Goal: Information Seeking & Learning: Find specific fact

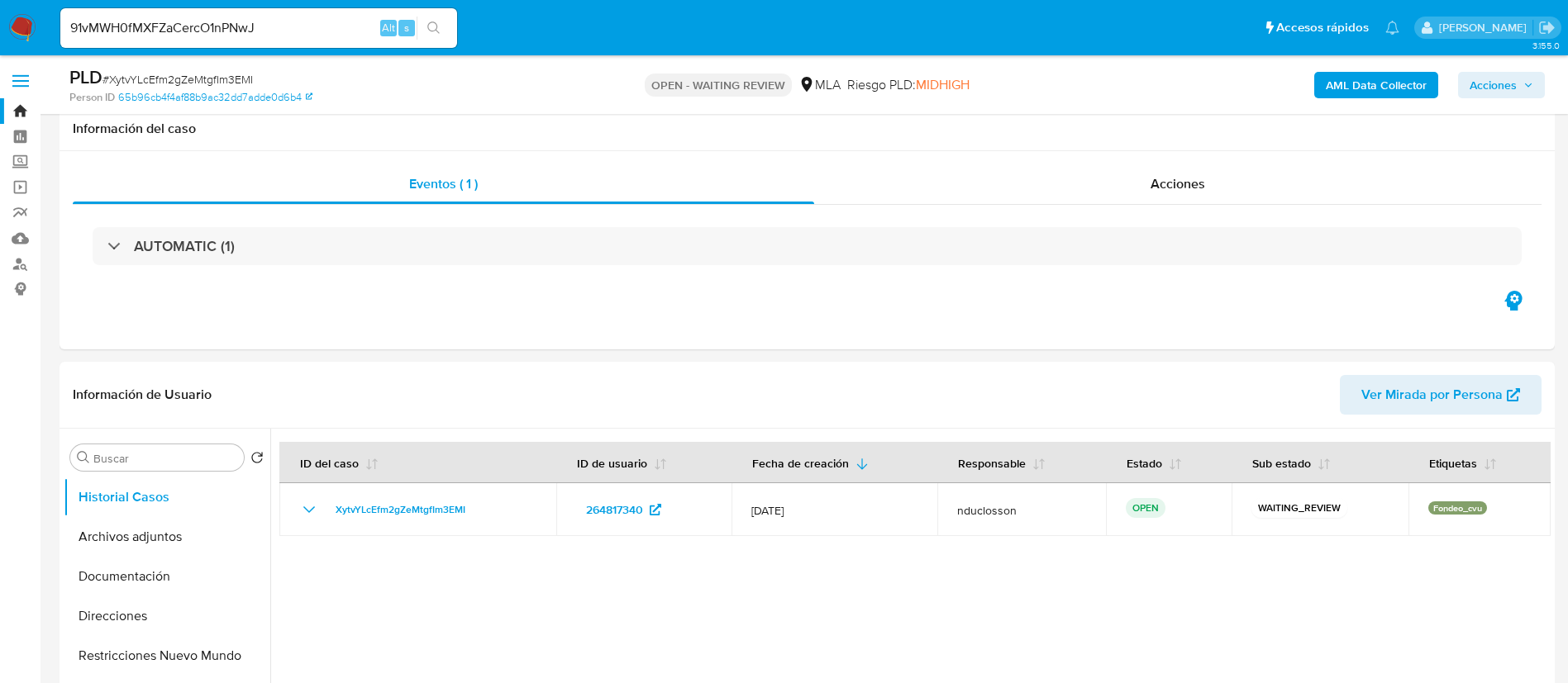
select select "10"
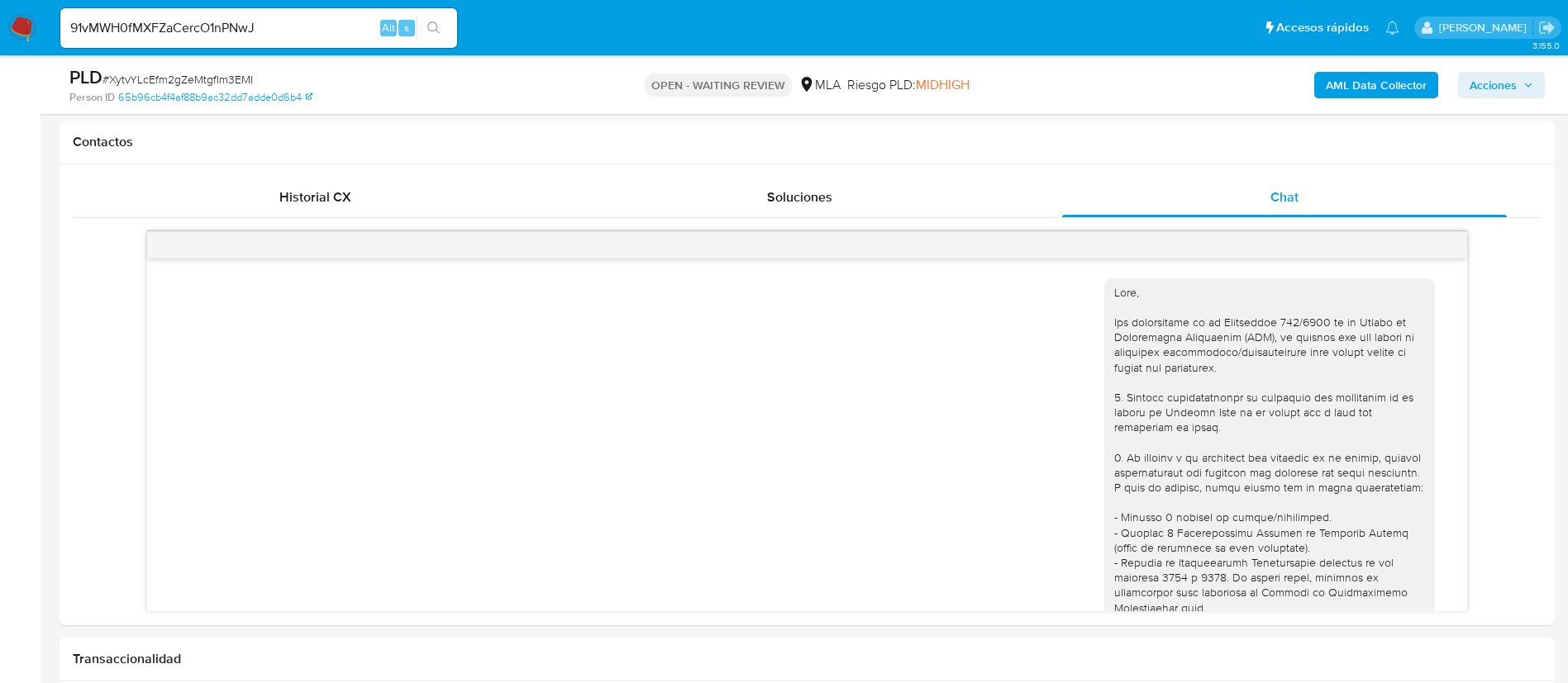
scroll to position [2332, 0]
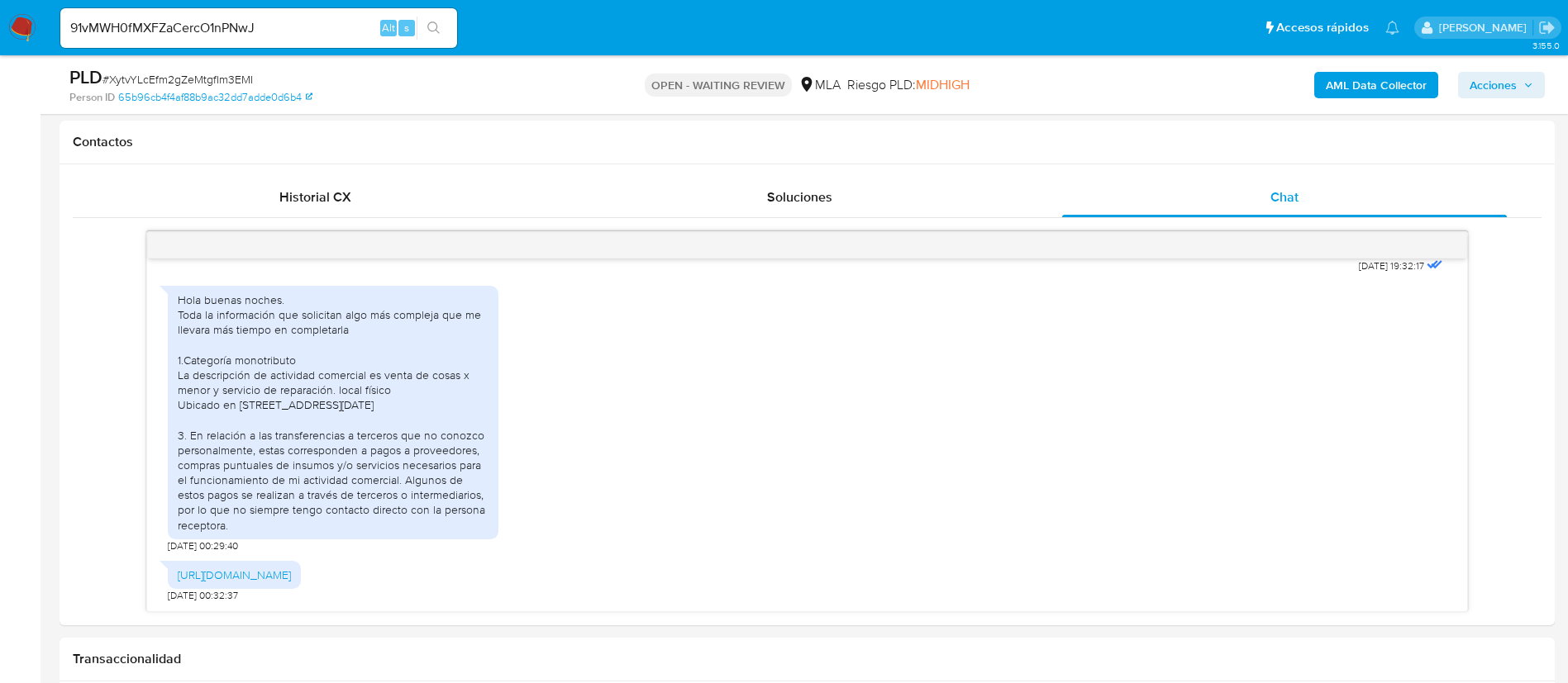
click at [151, 16] on div "91vMWH0fMXFZaCercO1nPNwJ Alt s" at bounding box center [259, 27] width 397 height 39
click at [156, 23] on input "91vMWH0fMXFZaCercO1nPNwJ" at bounding box center [259, 28] width 397 height 22
click at [429, 26] on icon "search-icon" at bounding box center [434, 28] width 13 height 13
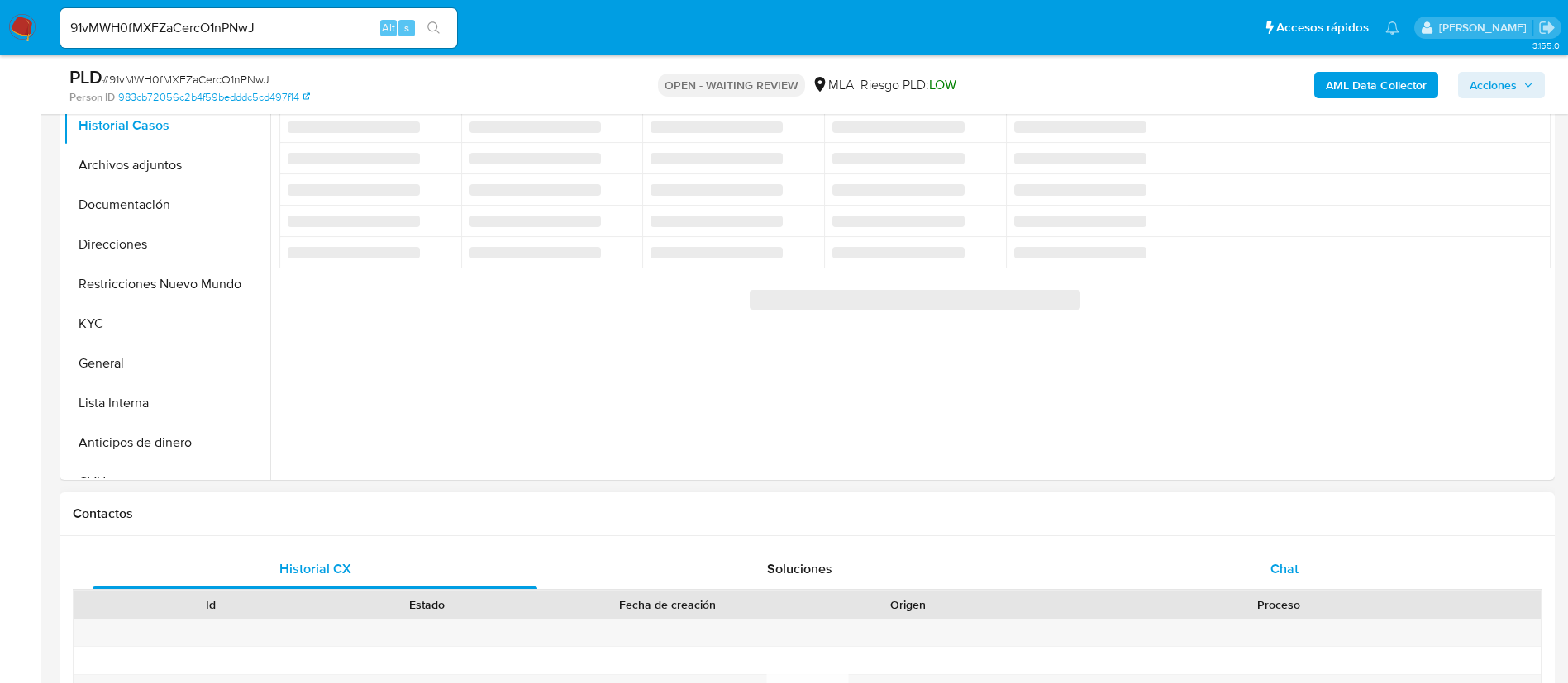
click at [1297, 575] on span "Chat" at bounding box center [1284, 568] width 28 height 19
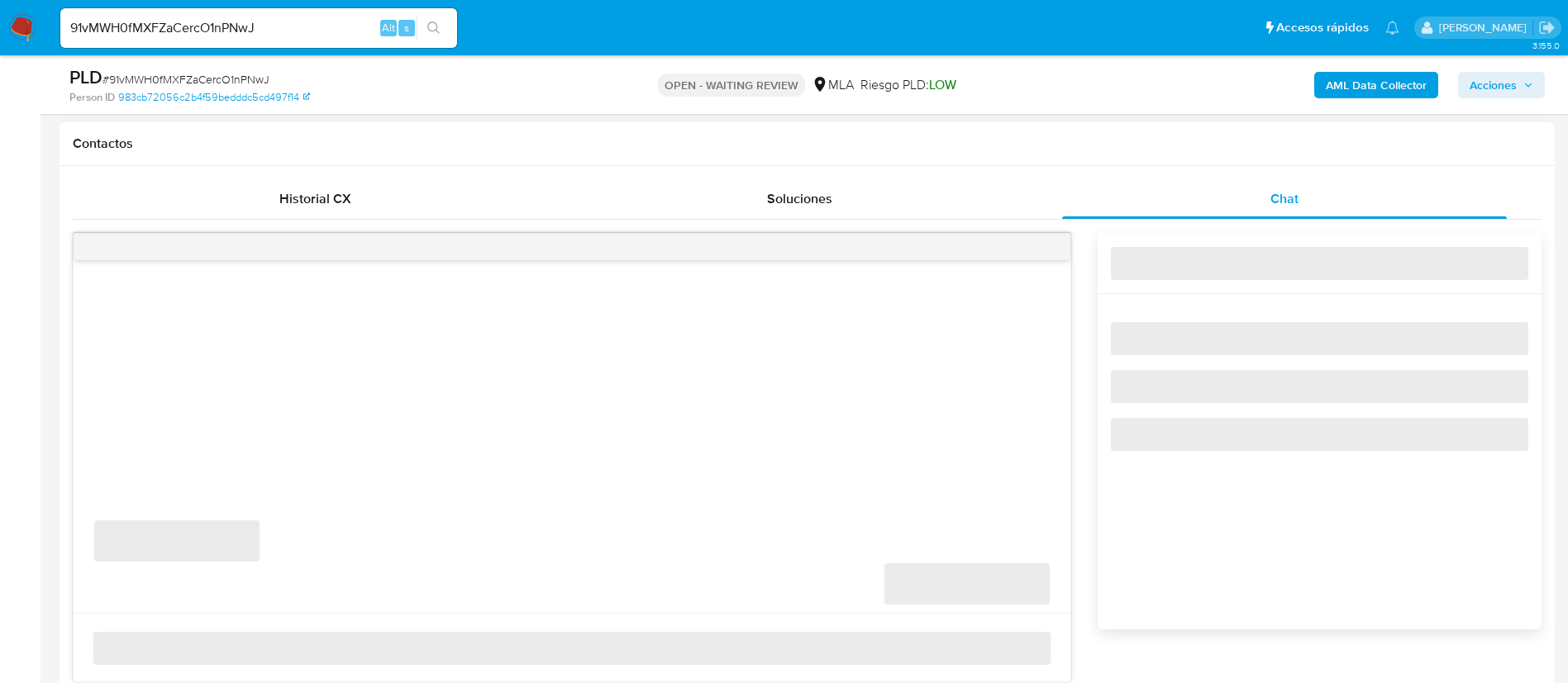
scroll to position [743, 0]
click at [367, 213] on div "Historial CX" at bounding box center [314, 196] width 445 height 39
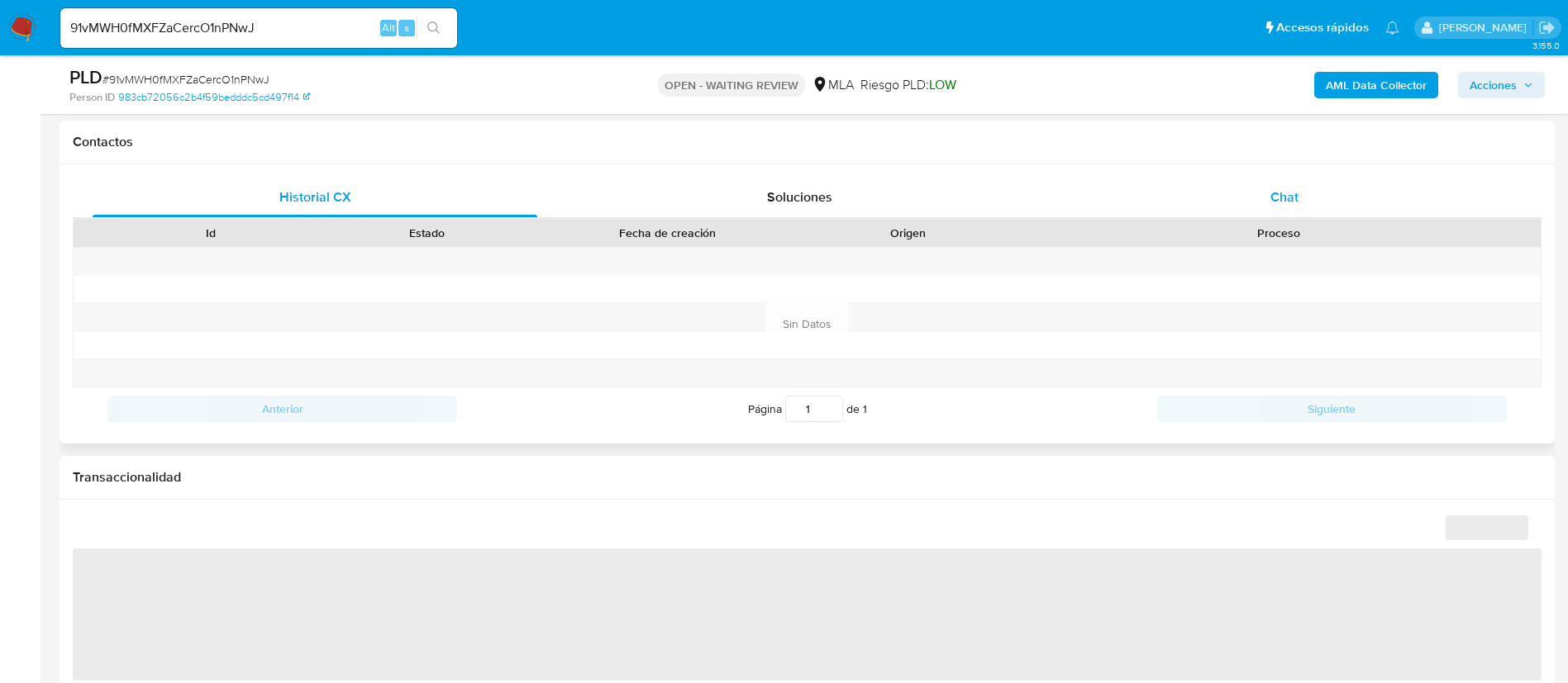
click at [1237, 187] on div "Chat" at bounding box center [1284, 196] width 445 height 39
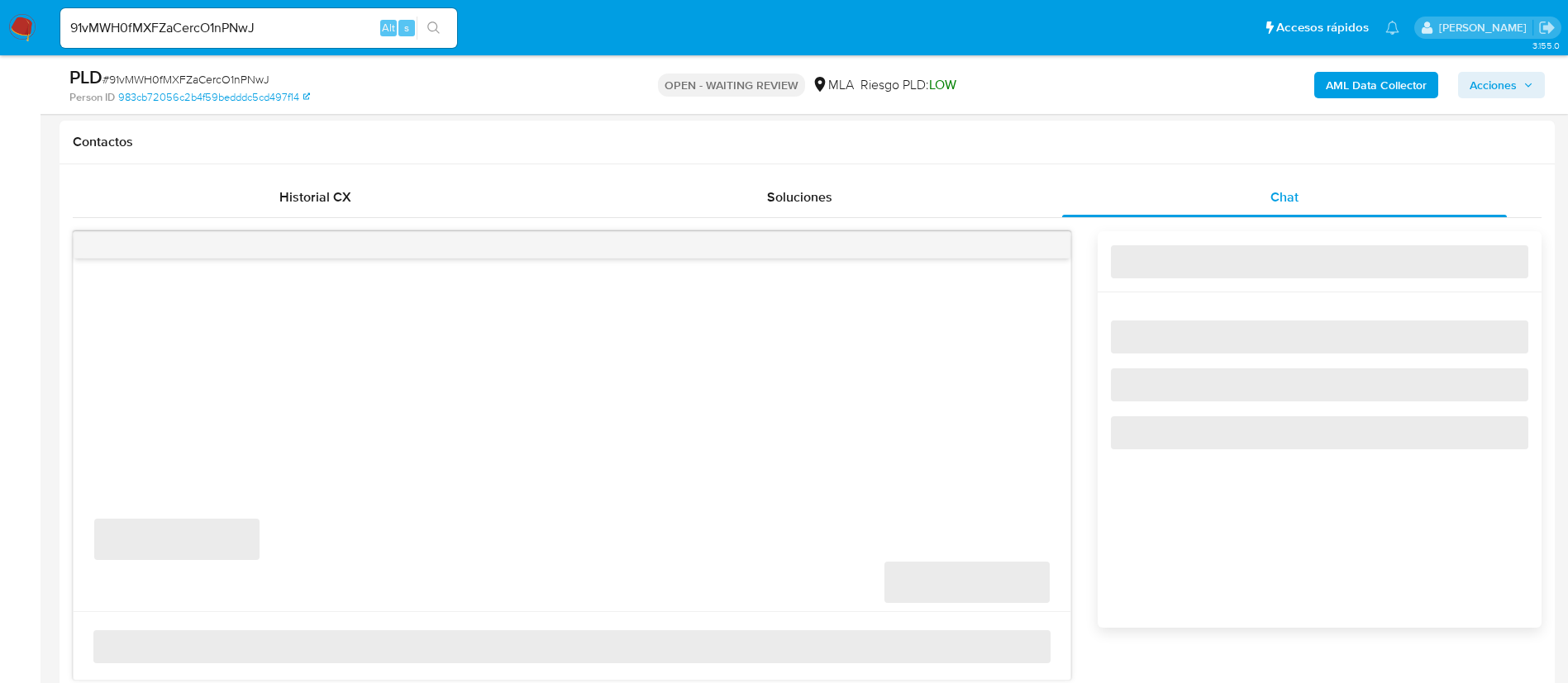
select select "10"
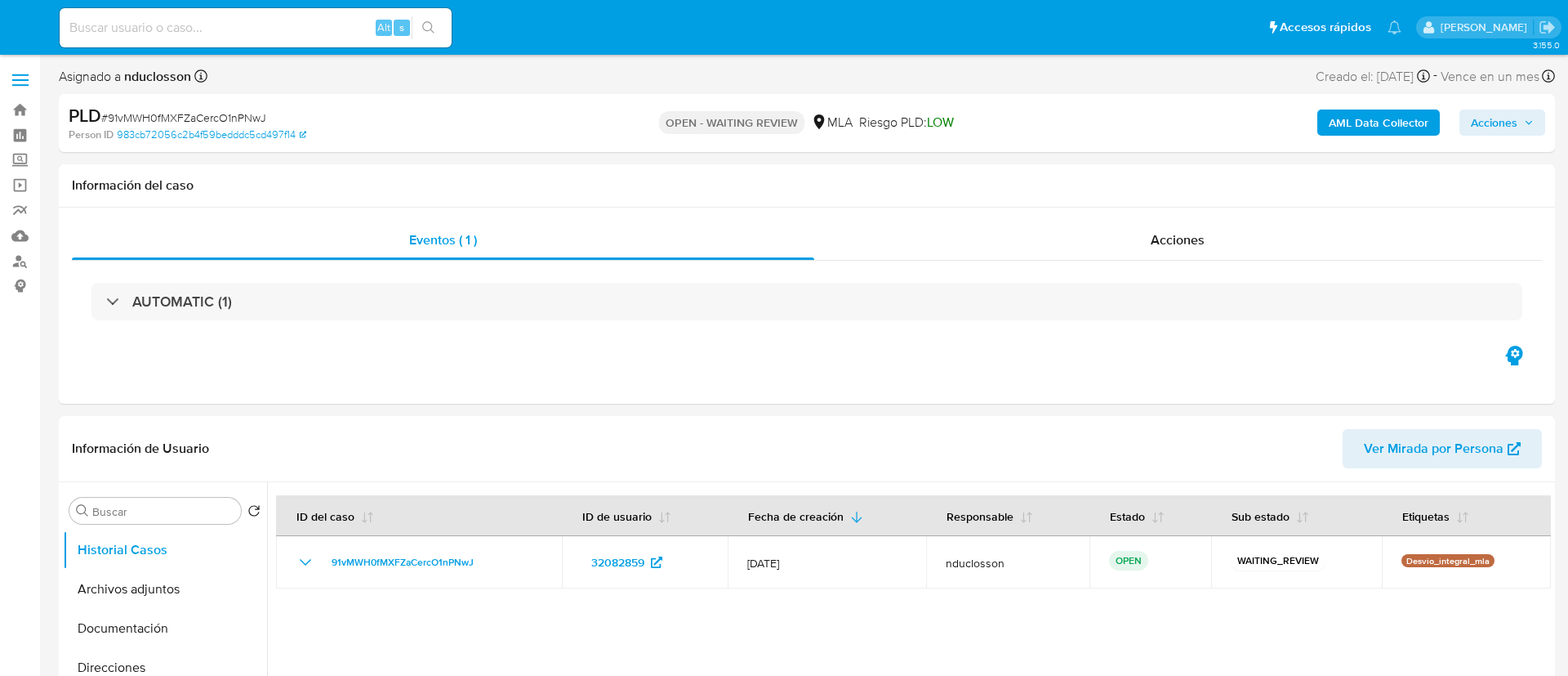
select select "10"
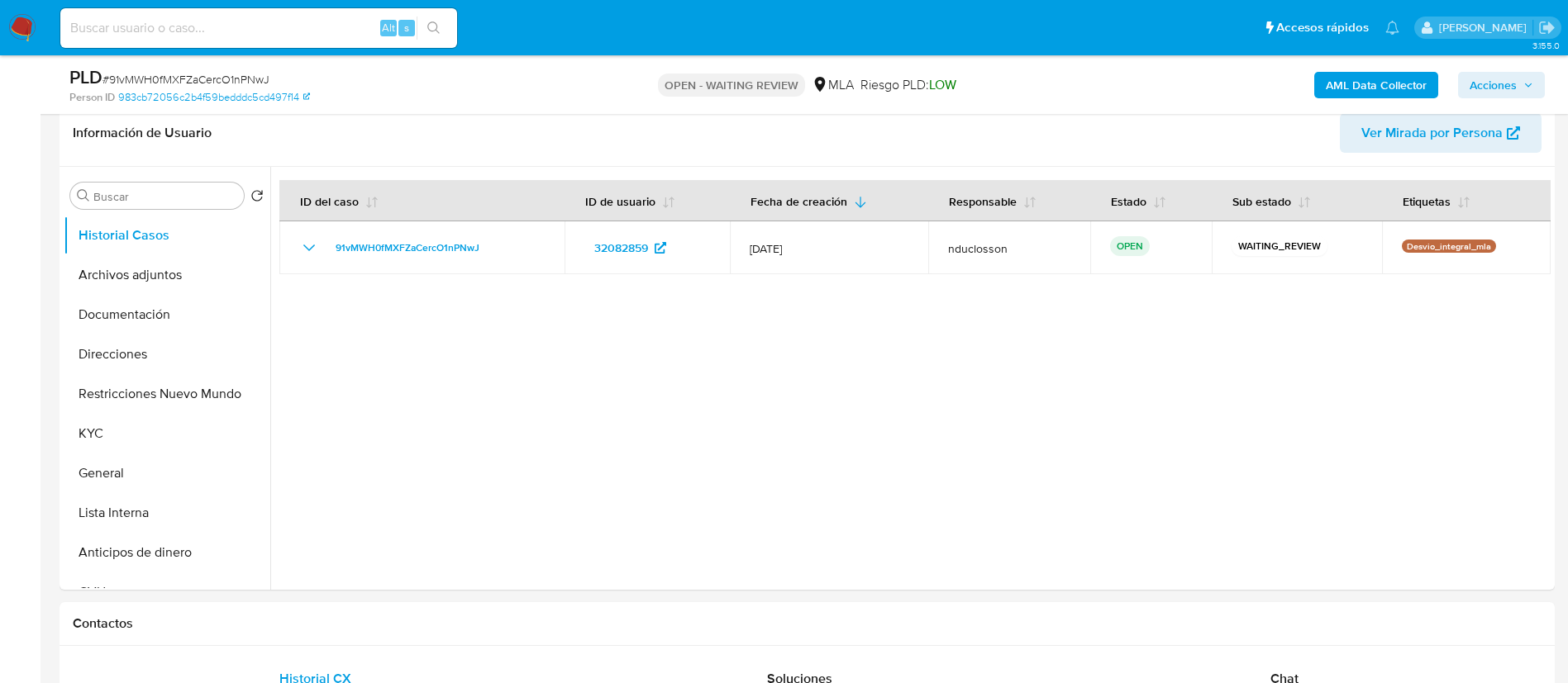
scroll to position [372, 0]
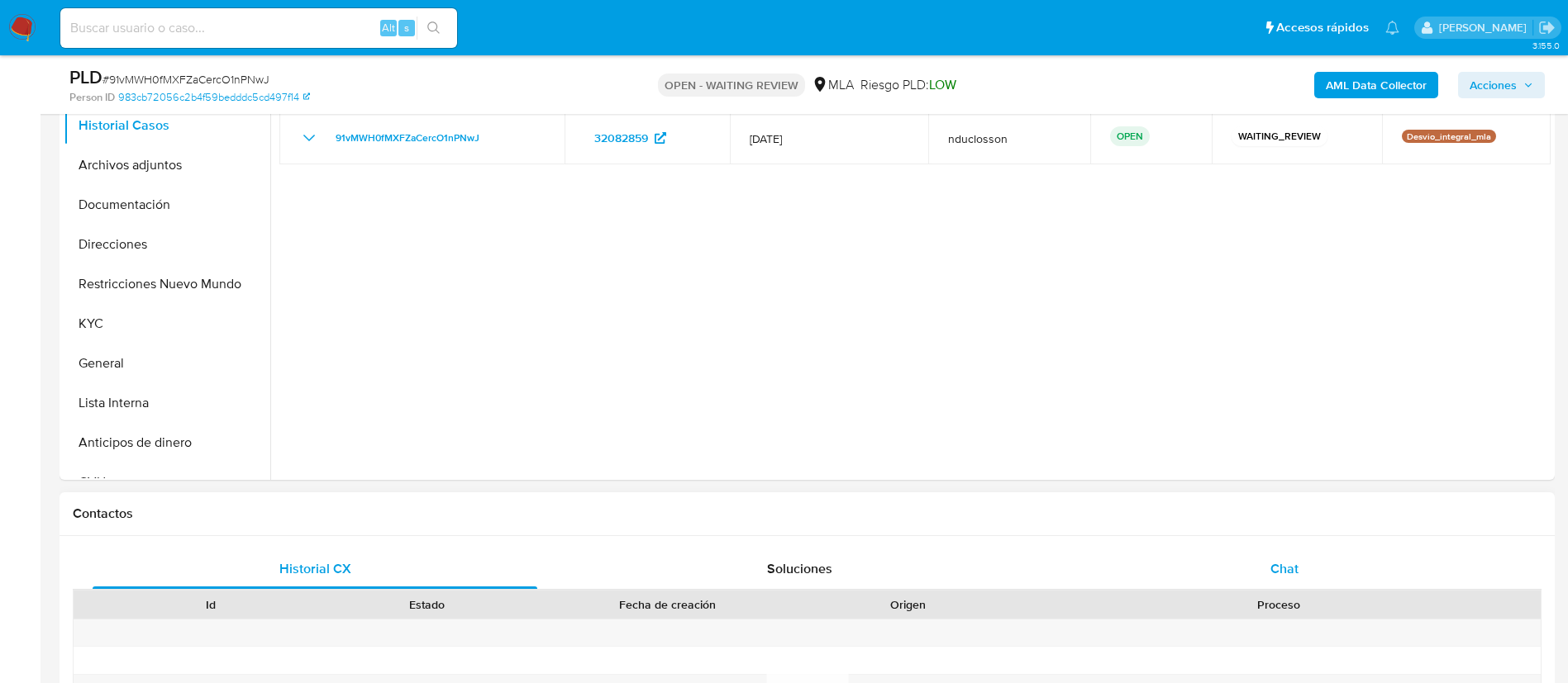
click at [1270, 562] on span "Chat" at bounding box center [1284, 568] width 28 height 19
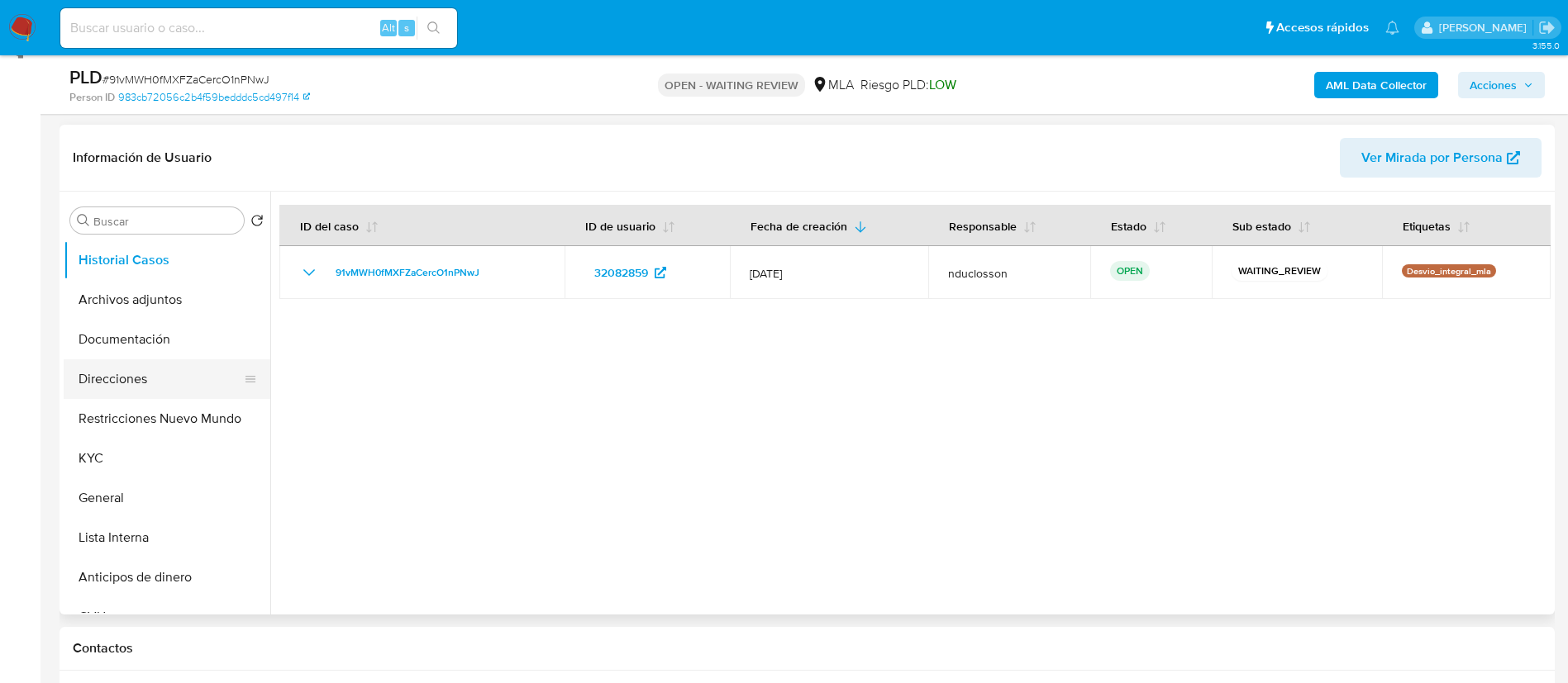
scroll to position [247, 0]
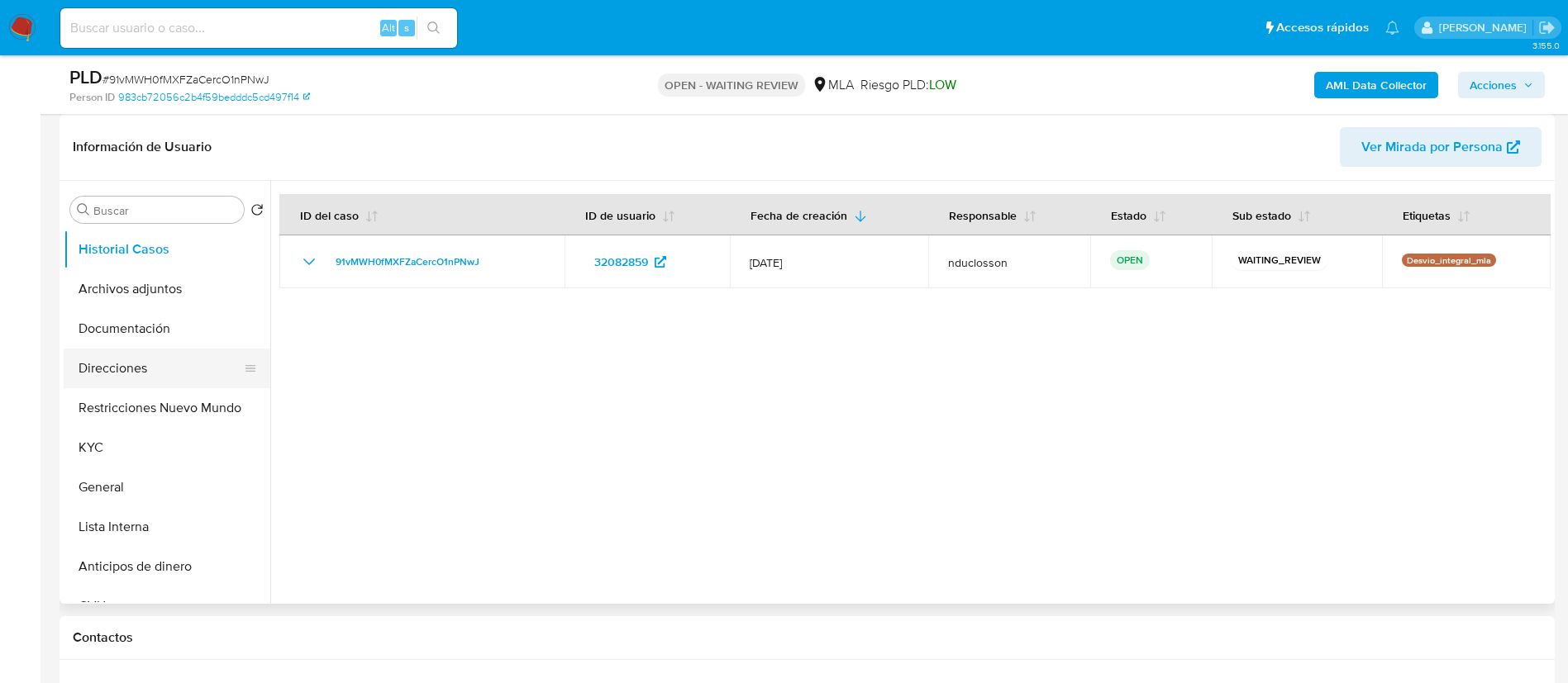
click at [171, 360] on button "Direcciones" at bounding box center [161, 368] width 194 height 39
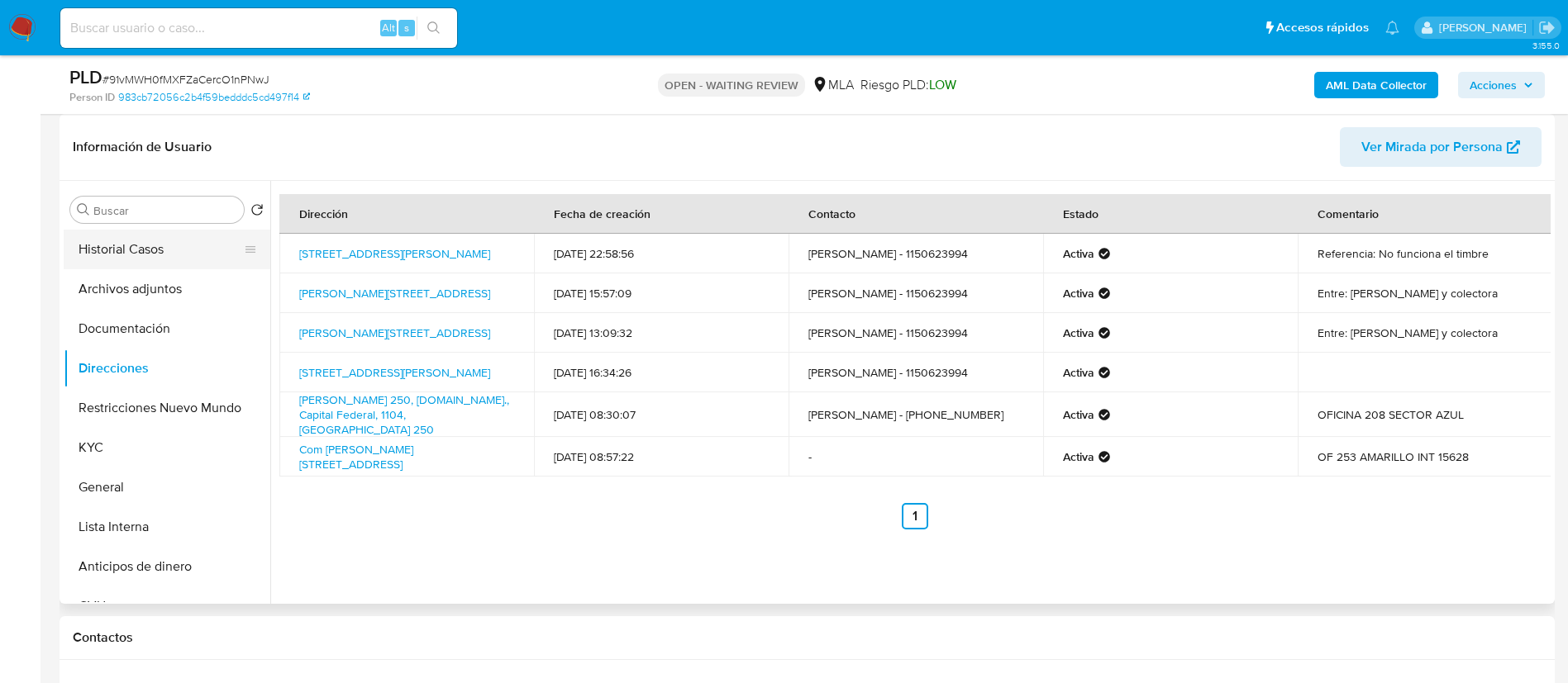
click at [124, 229] on button "Historial Casos" at bounding box center [161, 248] width 194 height 39
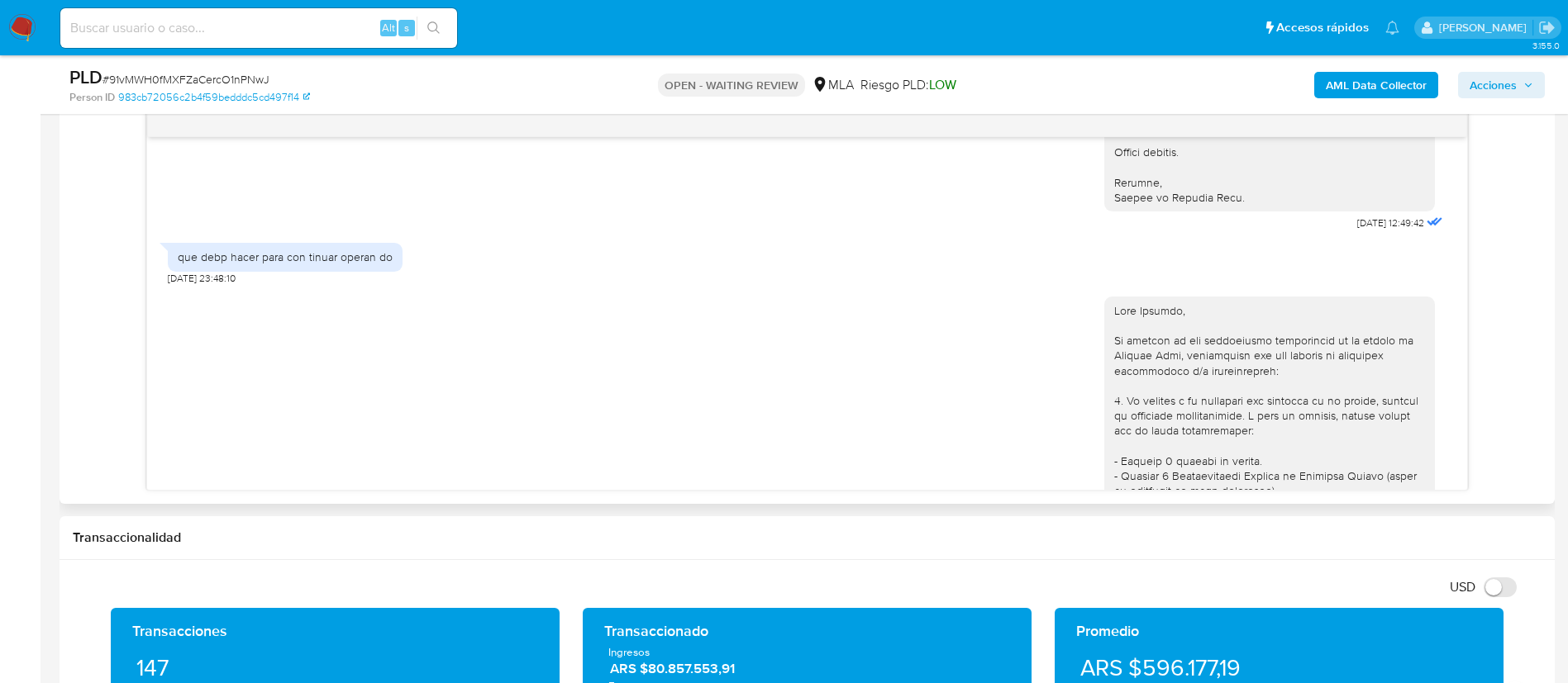
scroll to position [743, 0]
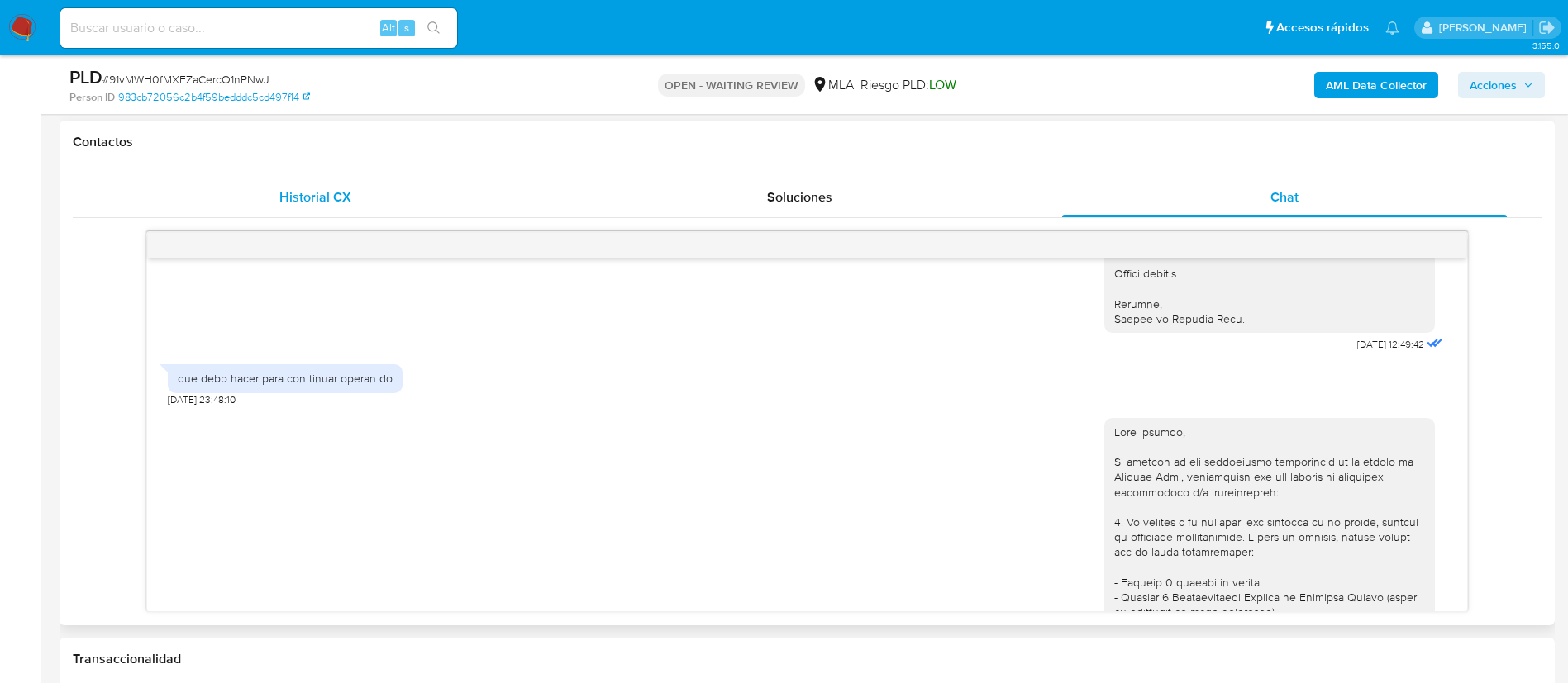
click at [290, 211] on div "Historial CX" at bounding box center [314, 196] width 445 height 39
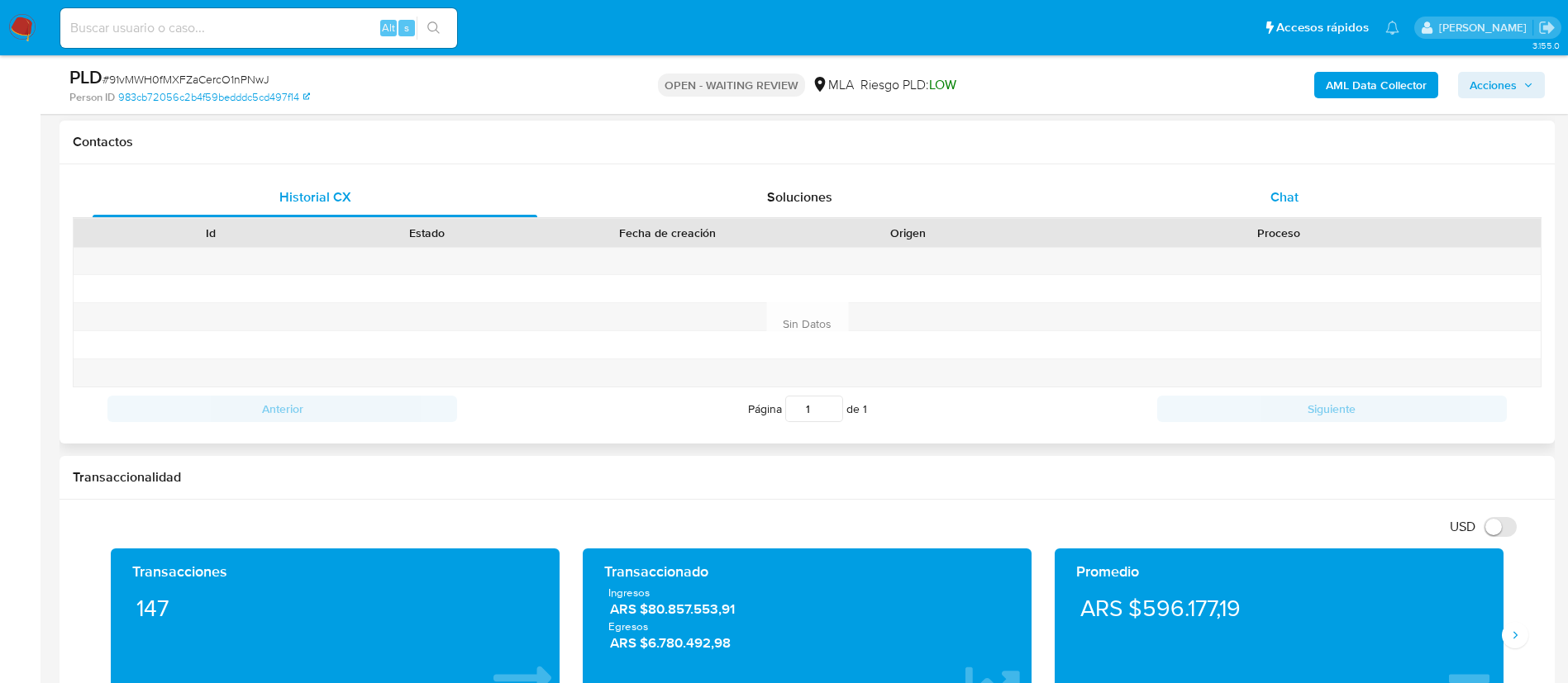
click at [1372, 199] on div "Chat" at bounding box center [1284, 196] width 445 height 39
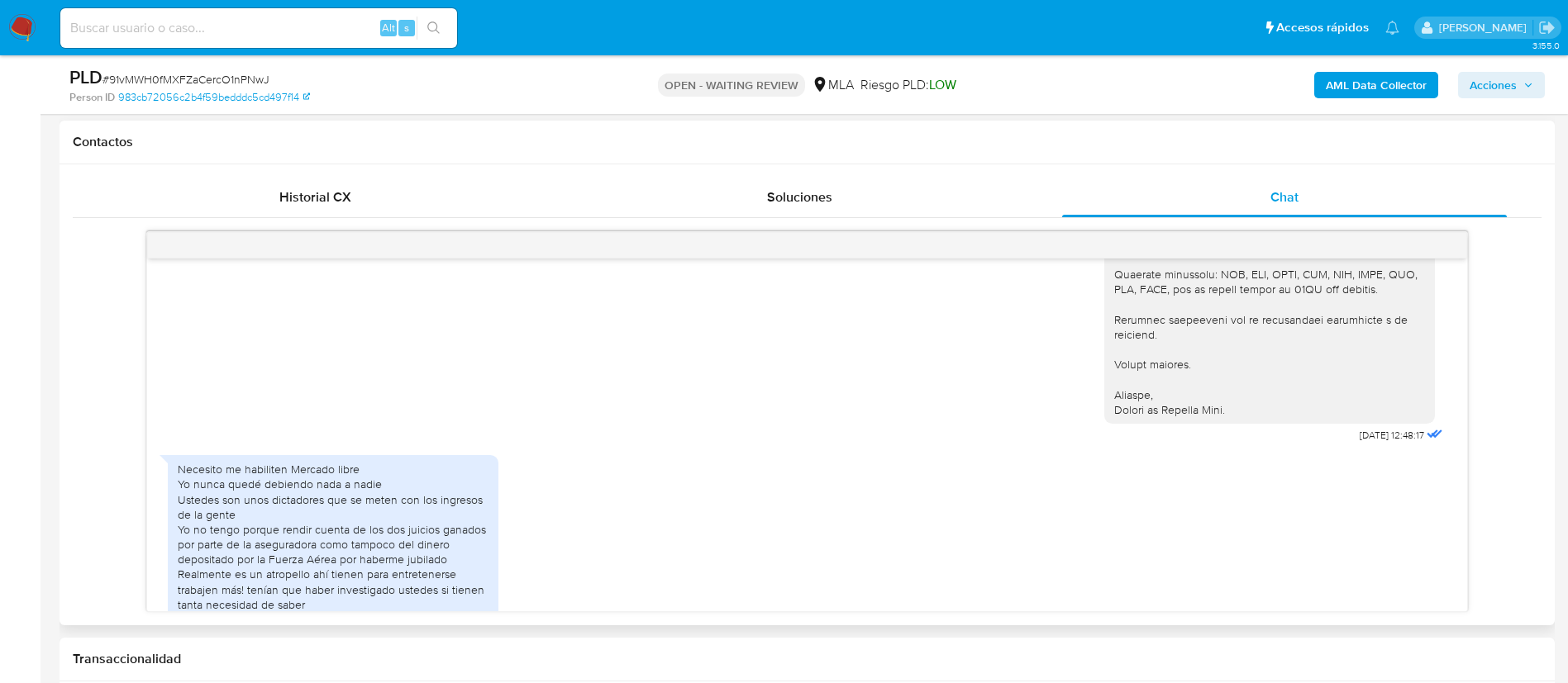
scroll to position [2784, 0]
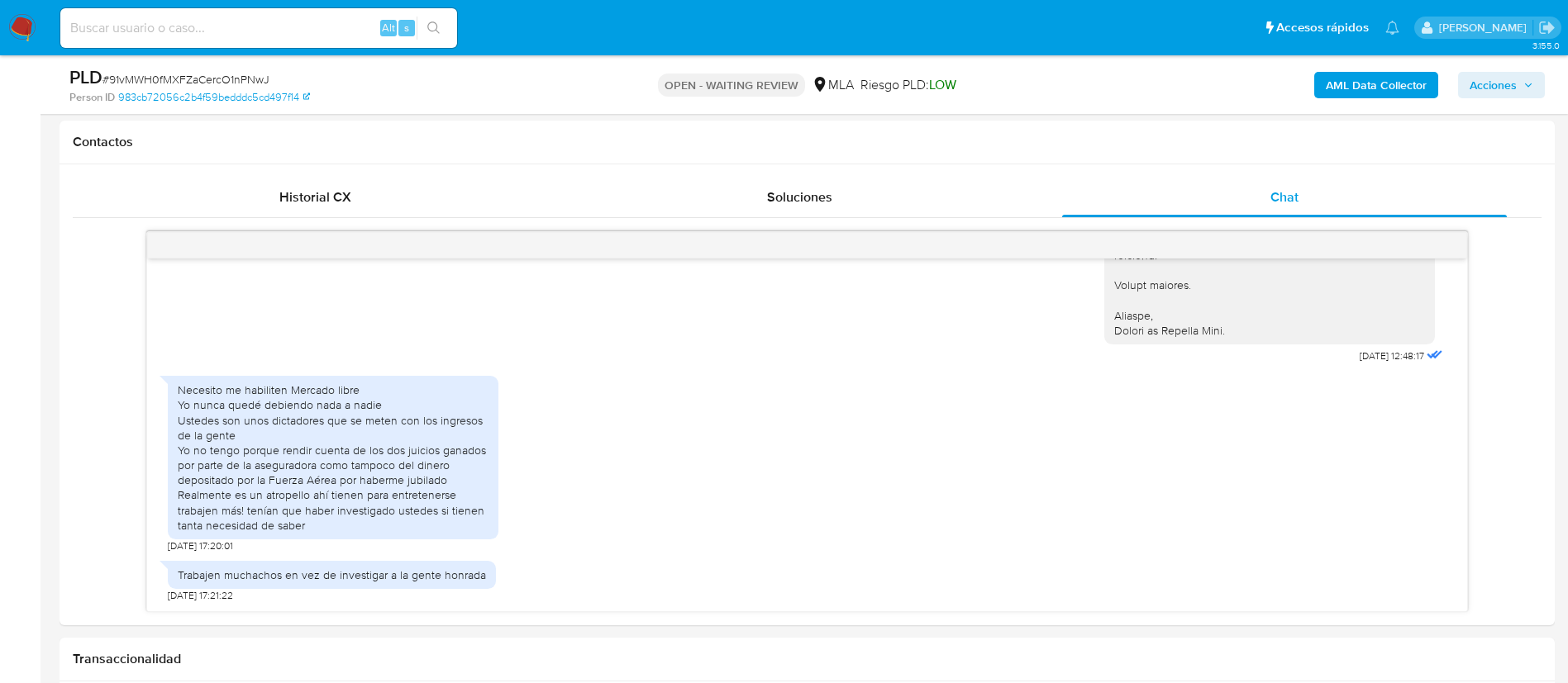
click at [207, 25] on input at bounding box center [259, 28] width 397 height 22
paste input "vcdlHq3llbua1FwRlpwWjTql"
type input "vcdlHq3llbua1FwRlpwWjTql"
click at [442, 23] on button "search-icon" at bounding box center [433, 27] width 34 height 23
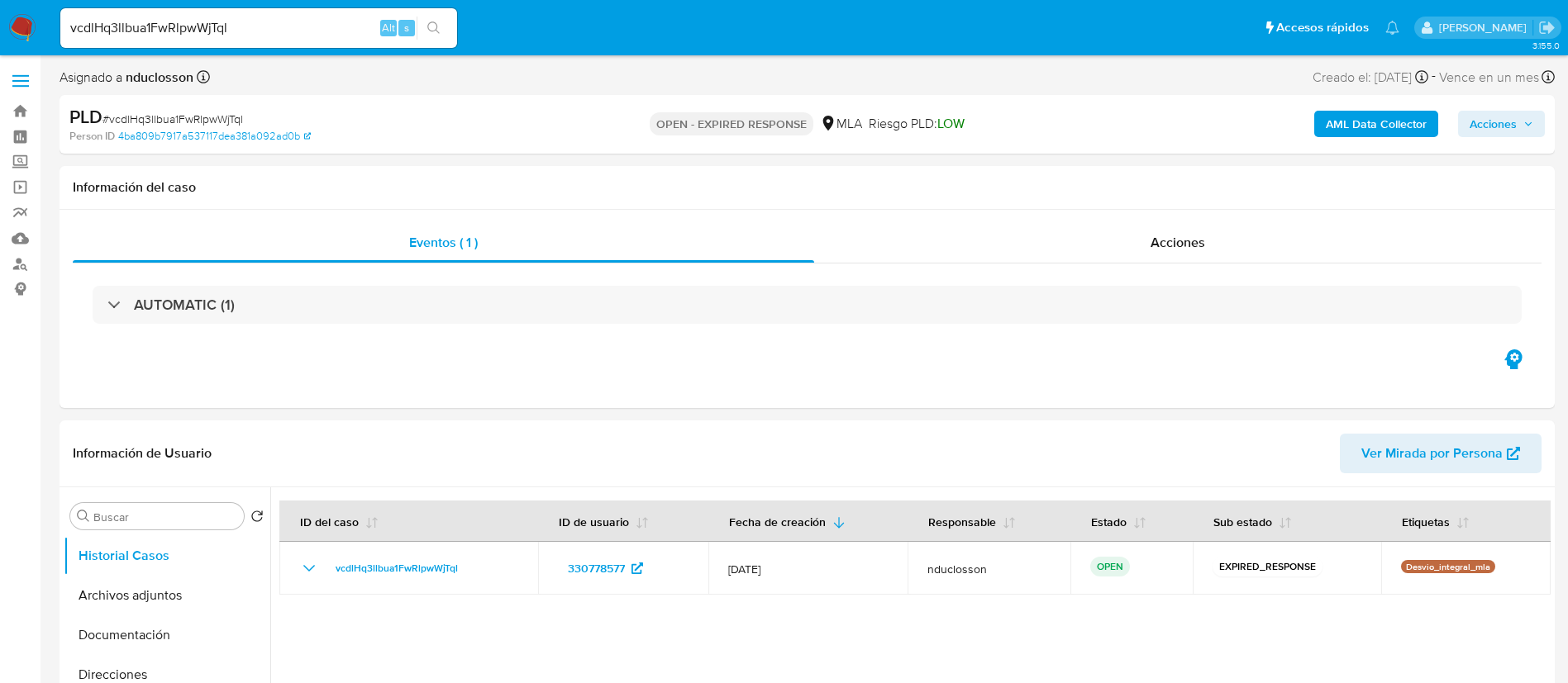
select select "10"
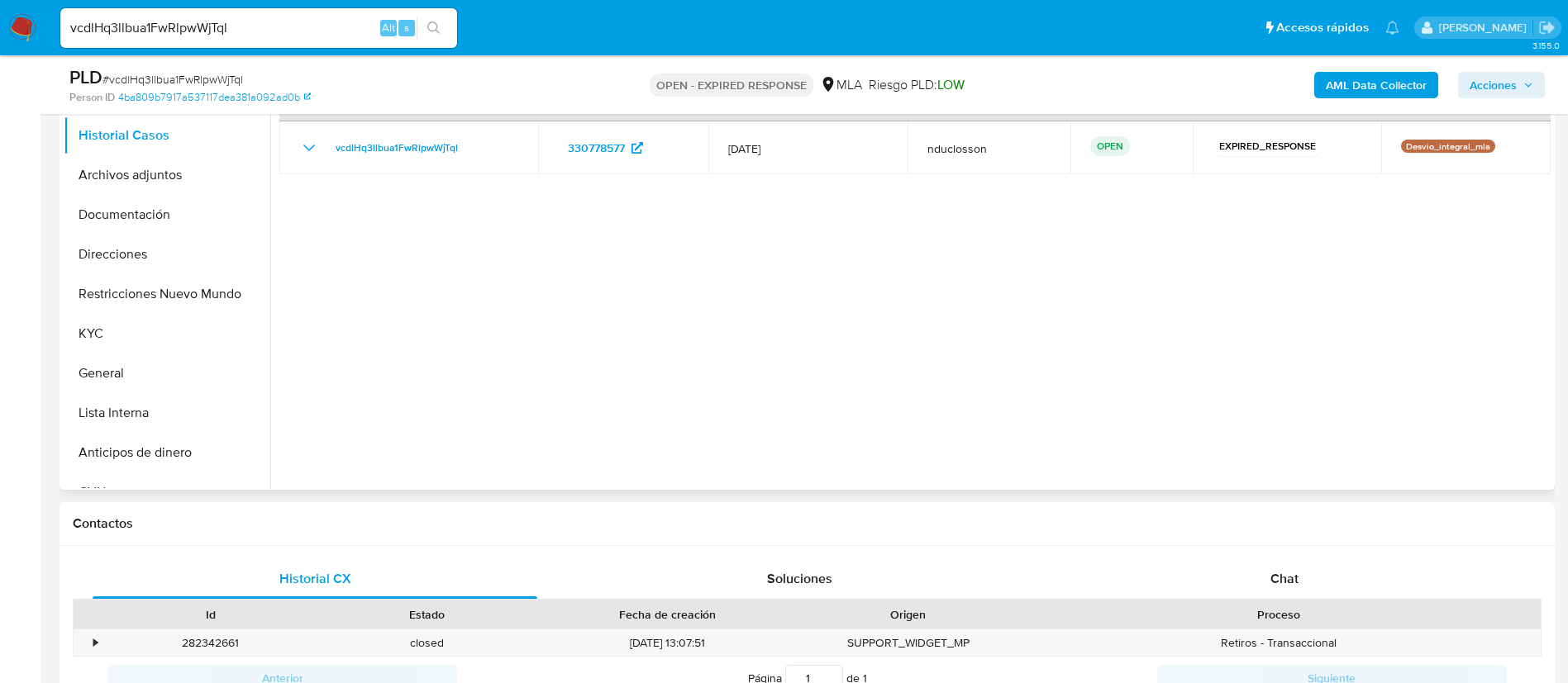
scroll to position [372, 0]
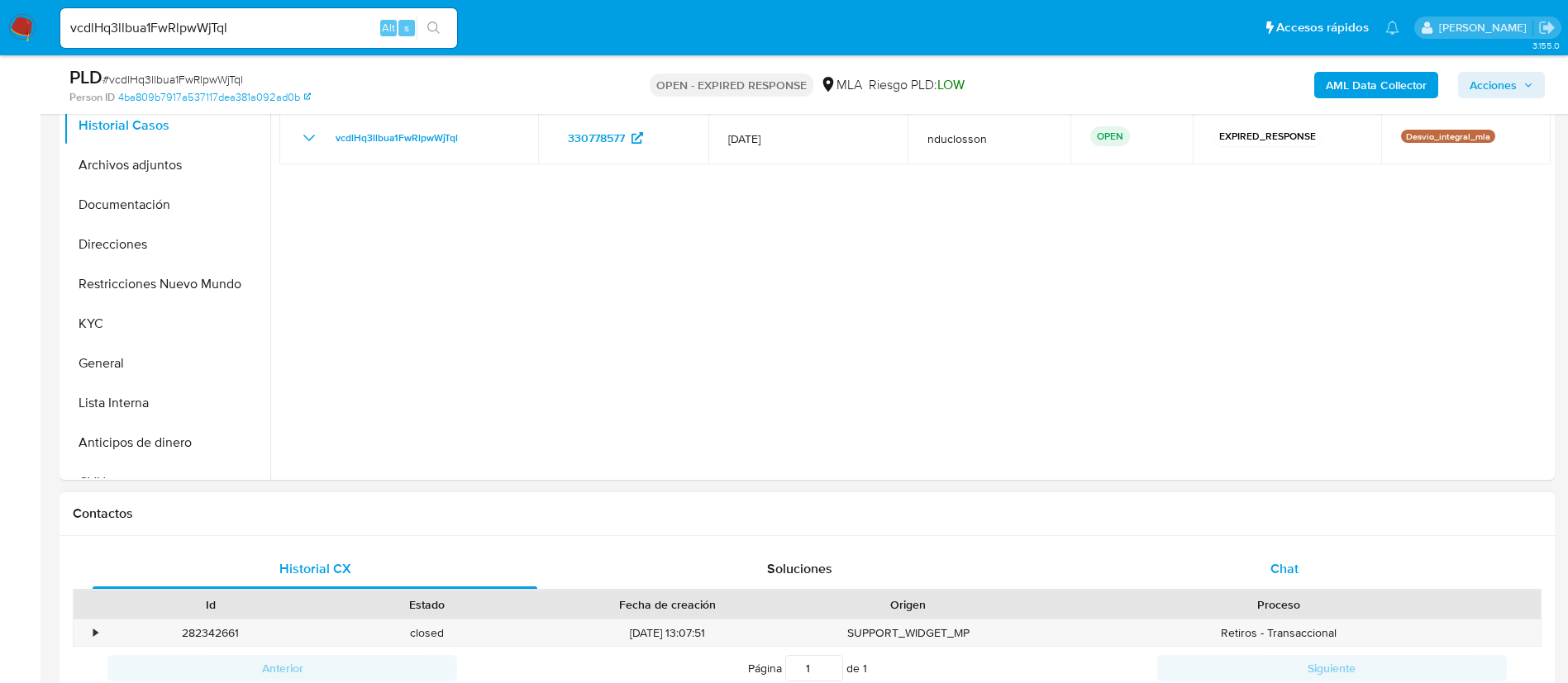
click at [1292, 571] on span "Chat" at bounding box center [1284, 568] width 28 height 19
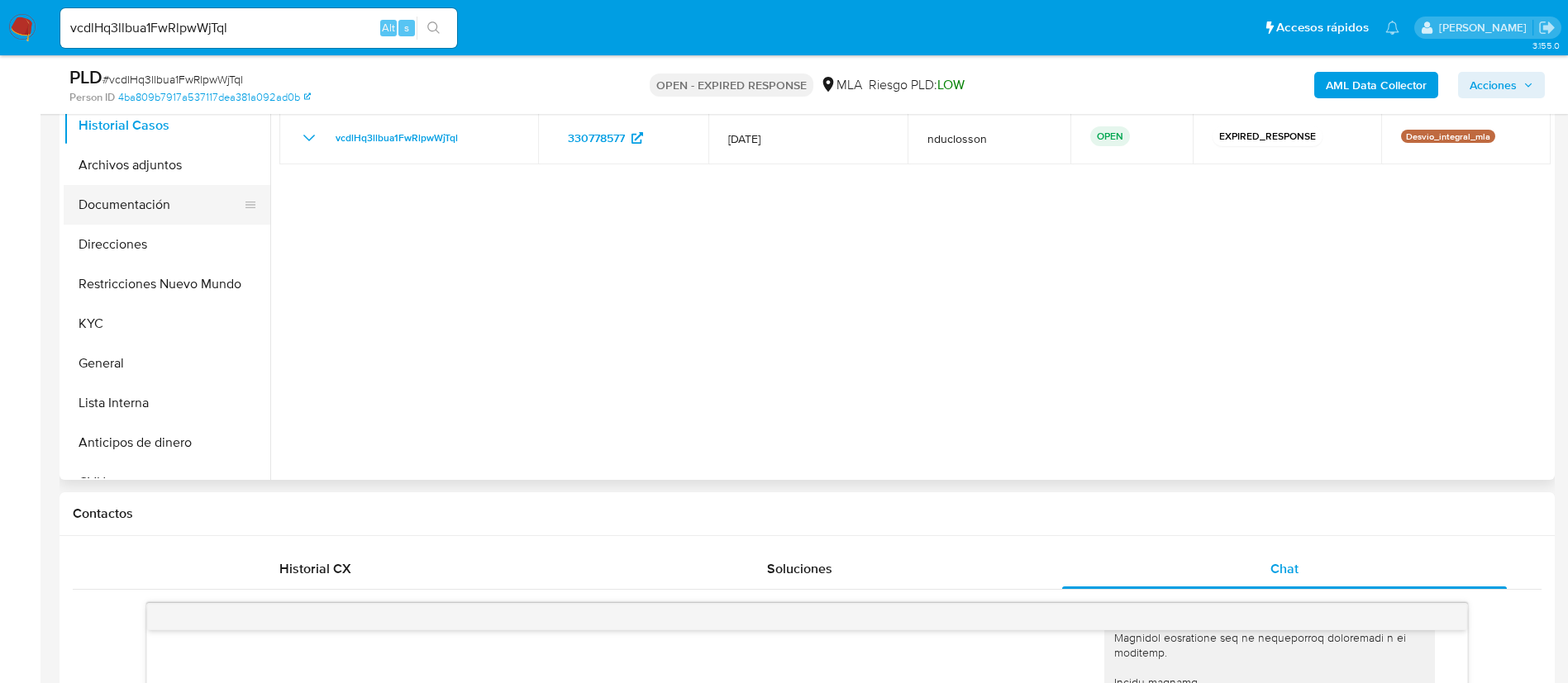
click at [123, 214] on button "Documentación" at bounding box center [161, 205] width 194 height 39
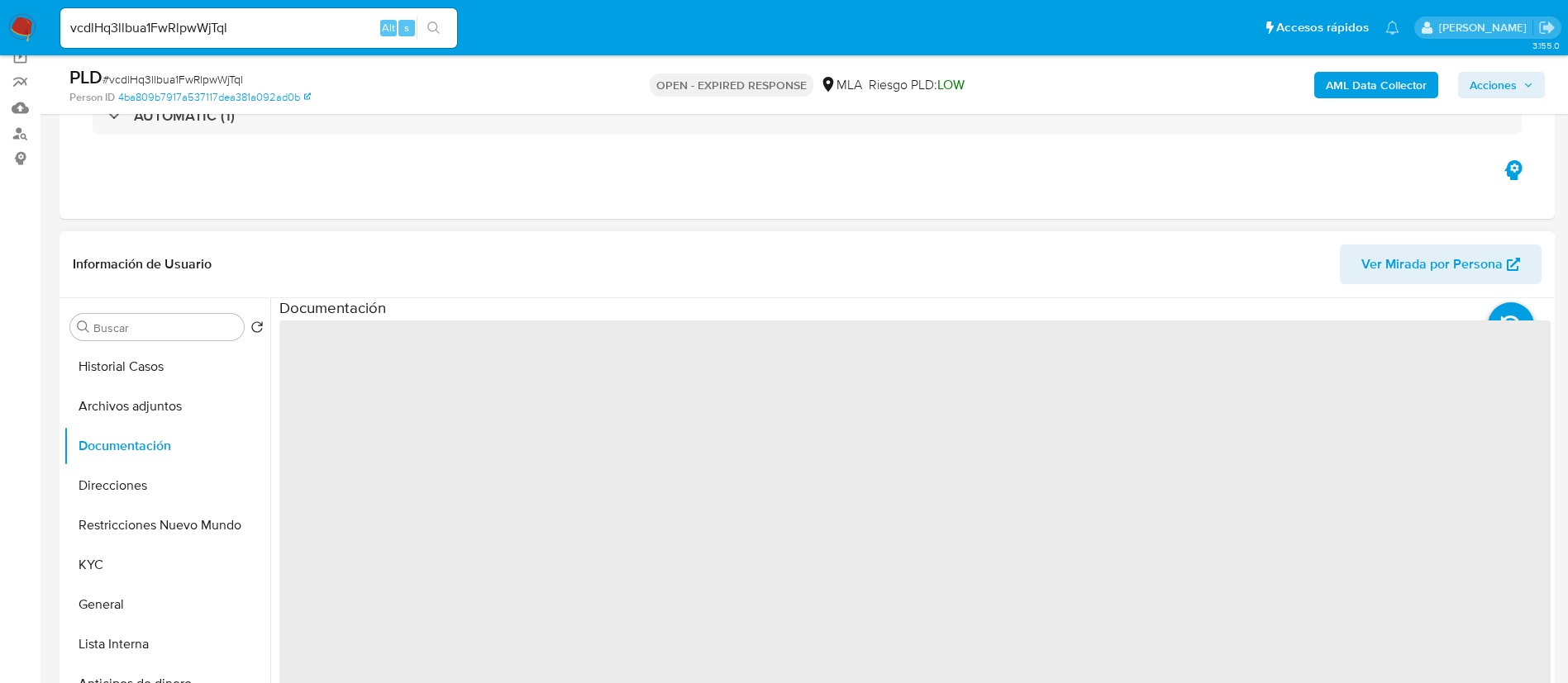
scroll to position [124, 0]
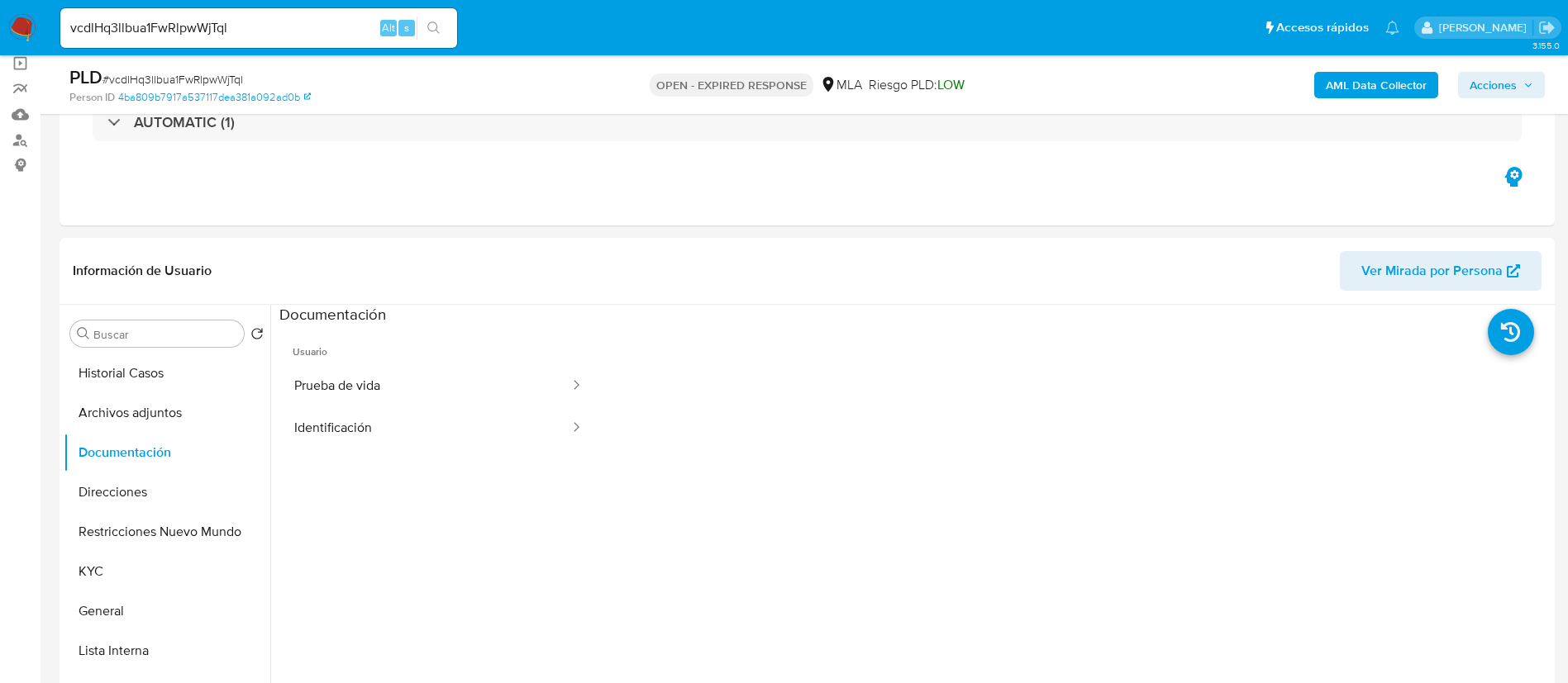
click at [190, 30] on input "vcdlHq3llbua1FwRlpwWjTql" at bounding box center [259, 28] width 397 height 22
paste input "PzLuSxKrLuN4ZPRlegD1b4Zb"
type input "PzLuSxKrLuN4ZPRlegD1b4Zb"
click at [421, 21] on button "search-icon" at bounding box center [433, 27] width 34 height 23
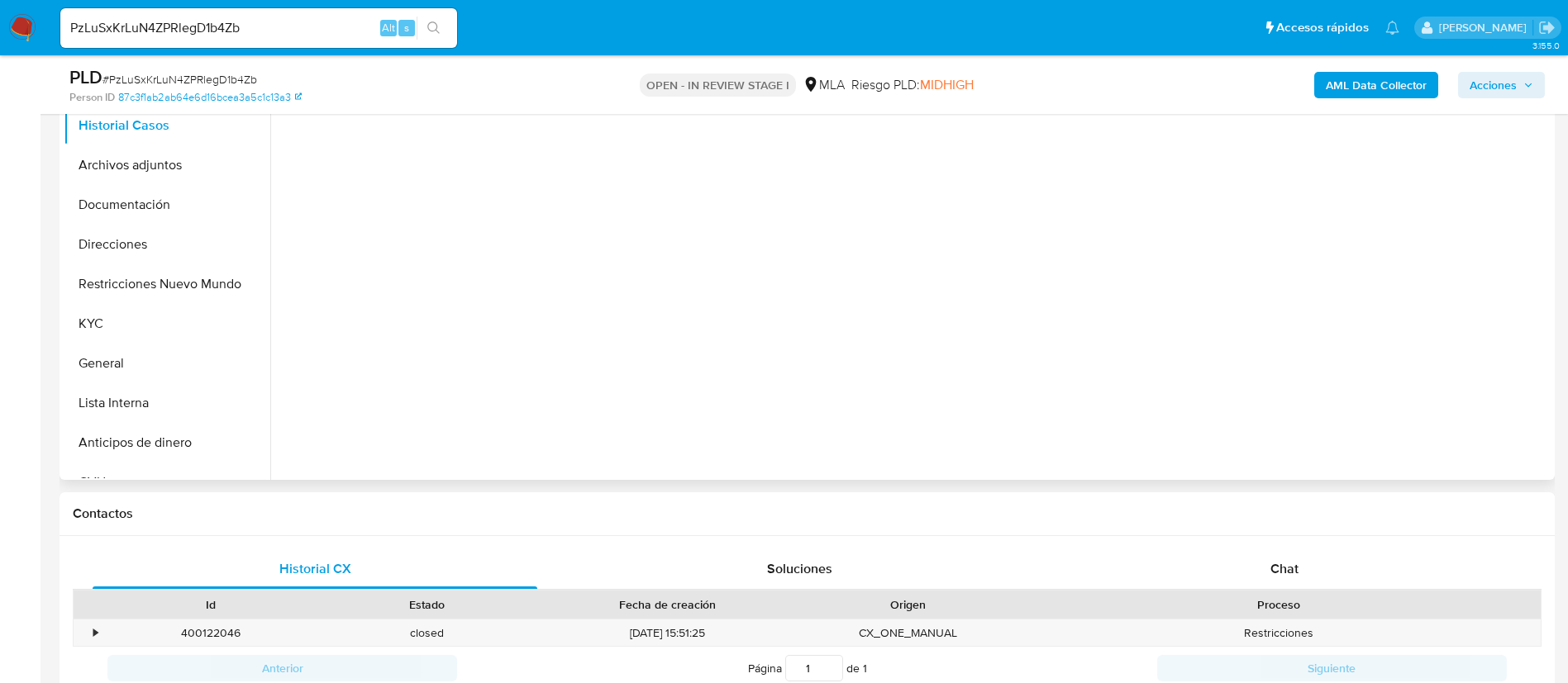
scroll to position [496, 0]
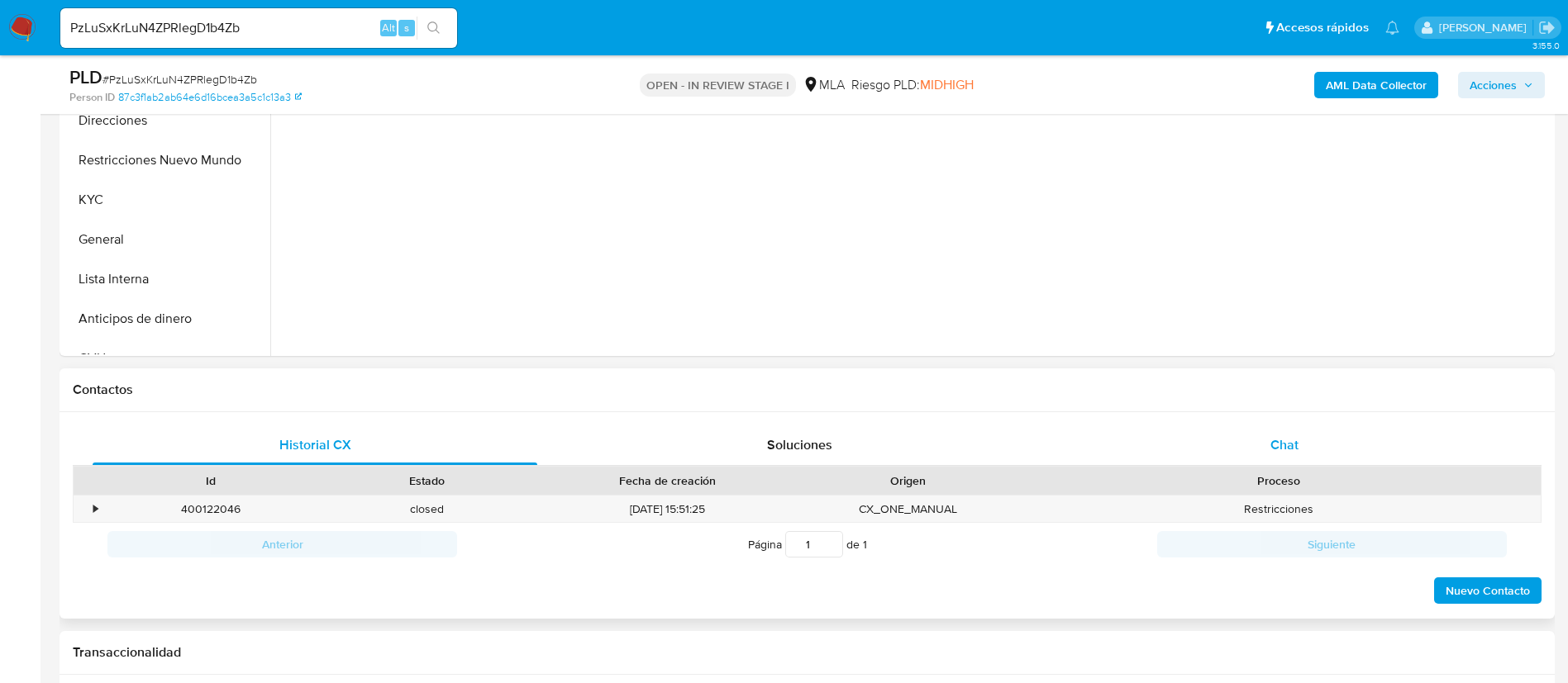
select select "10"
click at [1265, 472] on div "Proceso" at bounding box center [1278, 480] width 501 height 16
click at [1263, 458] on div "Chat" at bounding box center [1284, 445] width 445 height 39
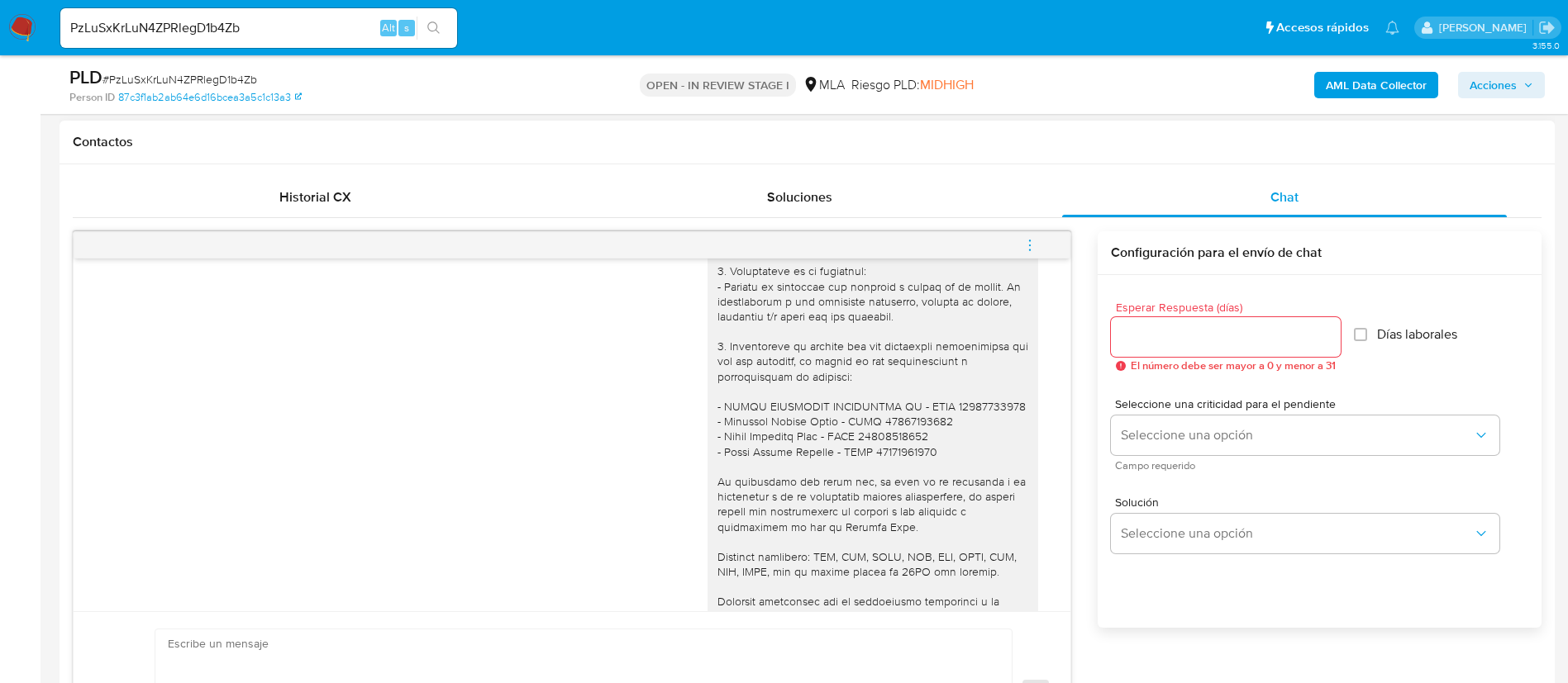
scroll to position [1273, 0]
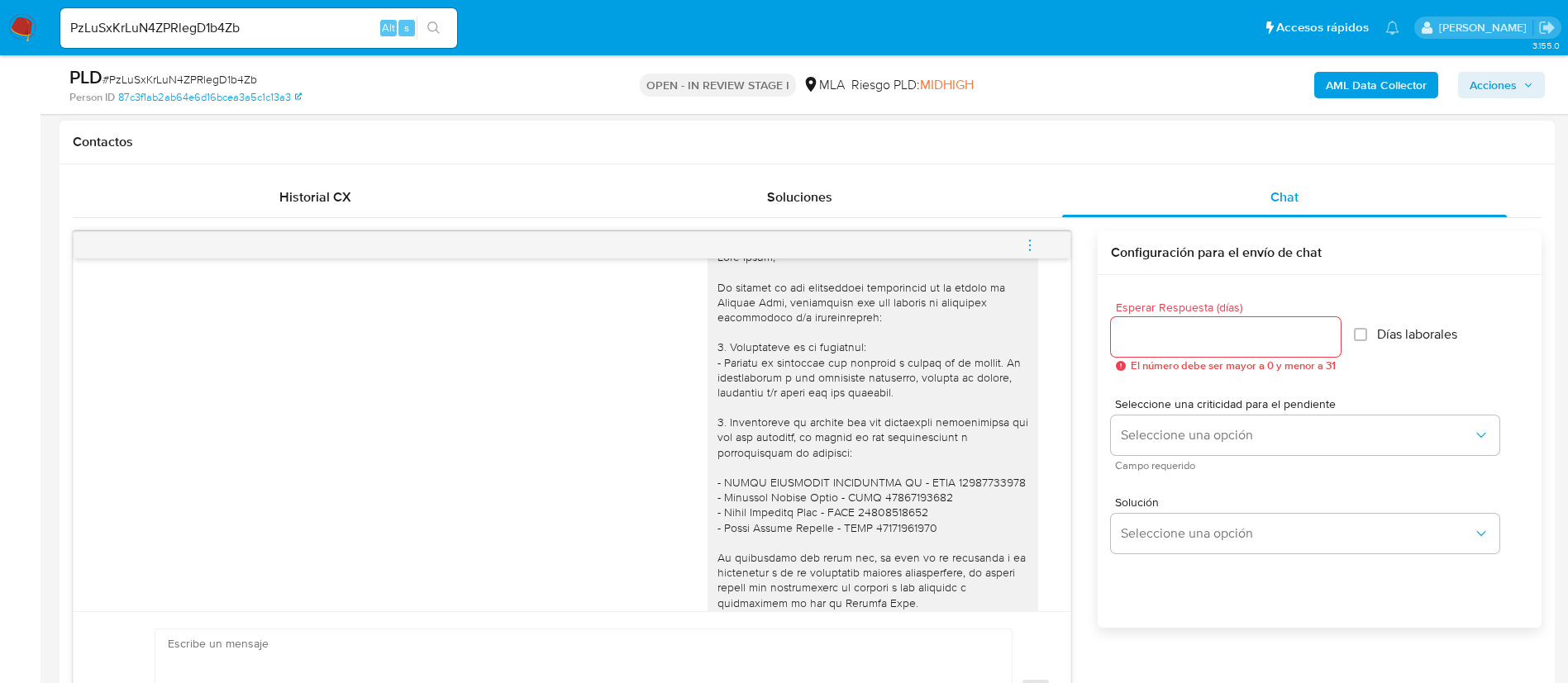
click at [268, 228] on div "17/07/2025 19:55:52 Hola, Esperamos que te encuentres muy bien. Te consultamos …" at bounding box center [807, 497] width 1468 height 557
click at [272, 216] on div "Historial CX Soluciones Chat Id Estado Fecha de creación Origen Proceso • 40012…" at bounding box center [807, 476] width 1468 height 597
click at [272, 215] on div "Historial CX" at bounding box center [314, 196] width 445 height 39
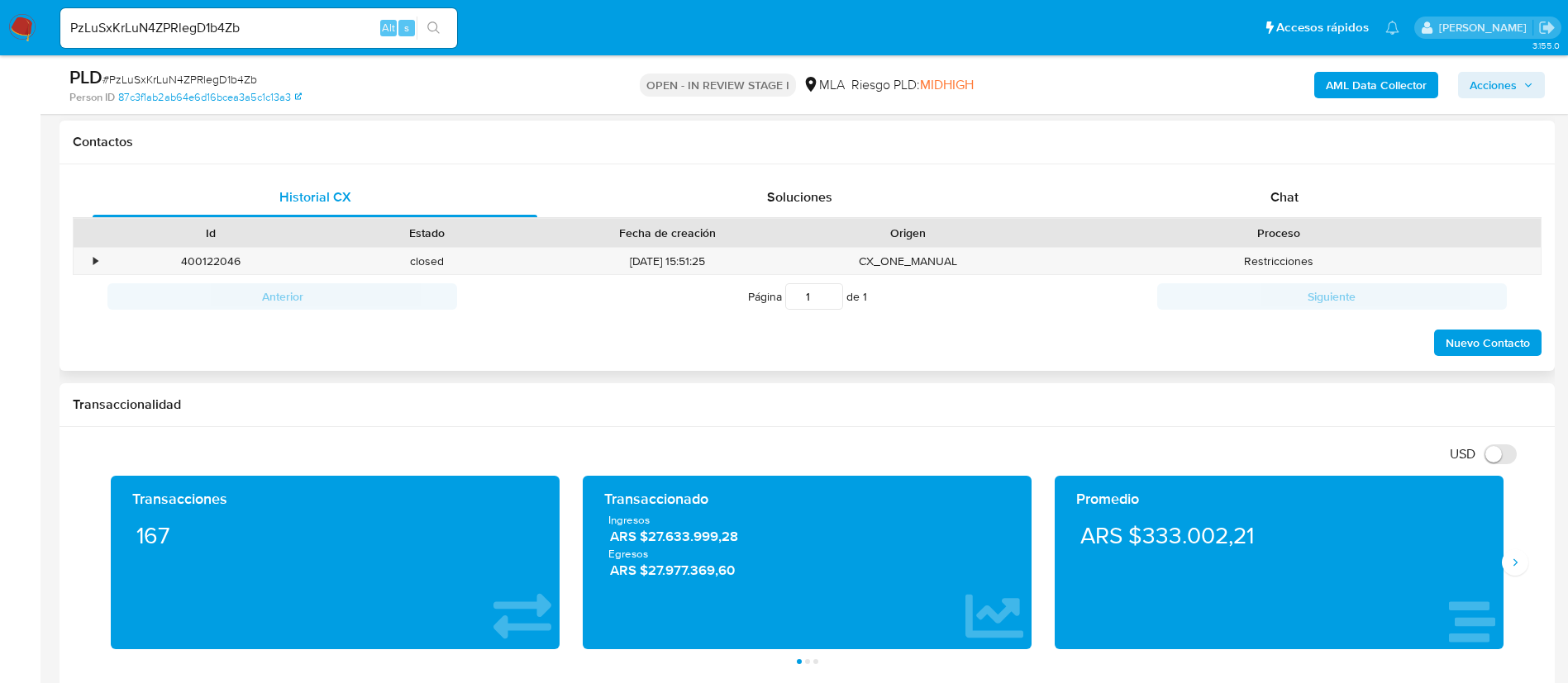
drag, startPoint x: 290, startPoint y: 389, endPoint x: 247, endPoint y: 345, distance: 61.5
click at [290, 390] on div "Transaccionalidad" at bounding box center [807, 405] width 1495 height 44
click at [225, 261] on div "400122046" at bounding box center [210, 261] width 217 height 27
copy div "400122046"
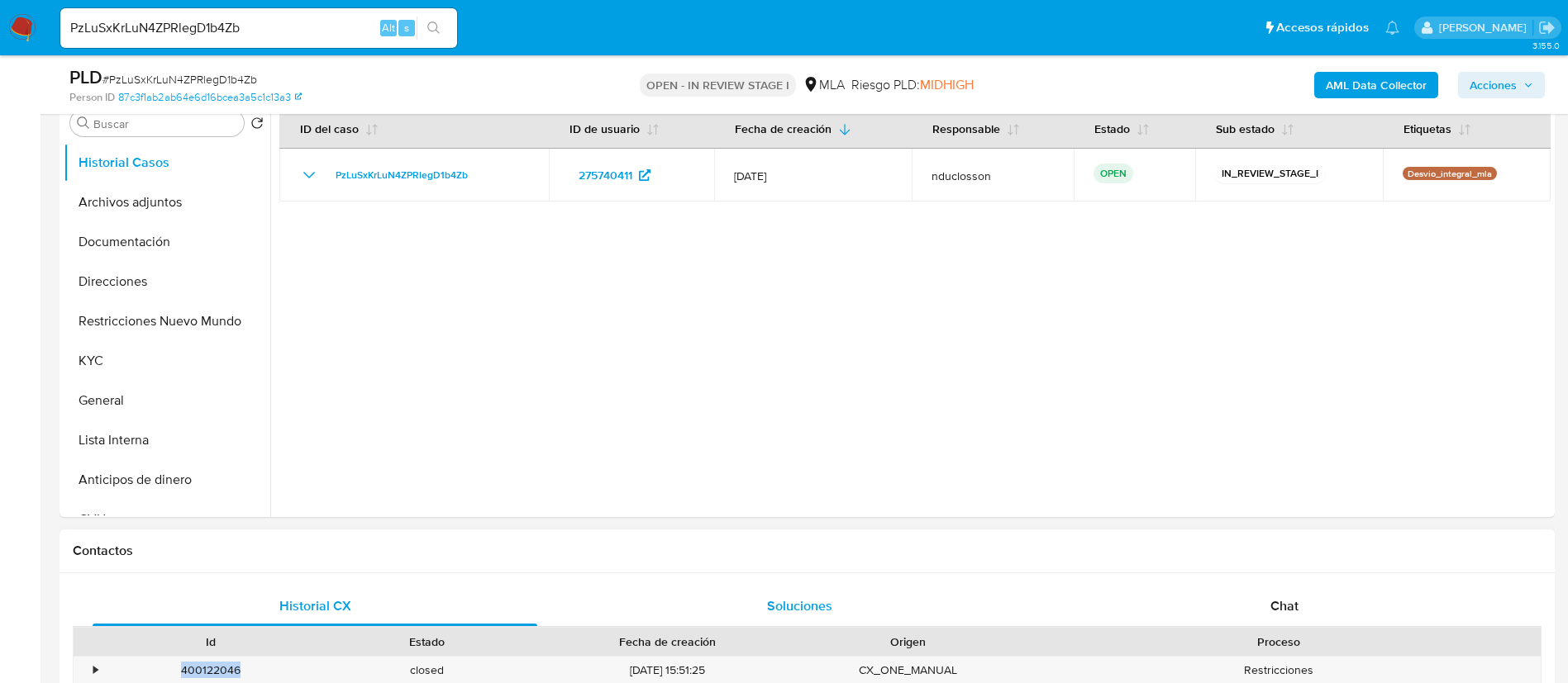
scroll to position [124, 0]
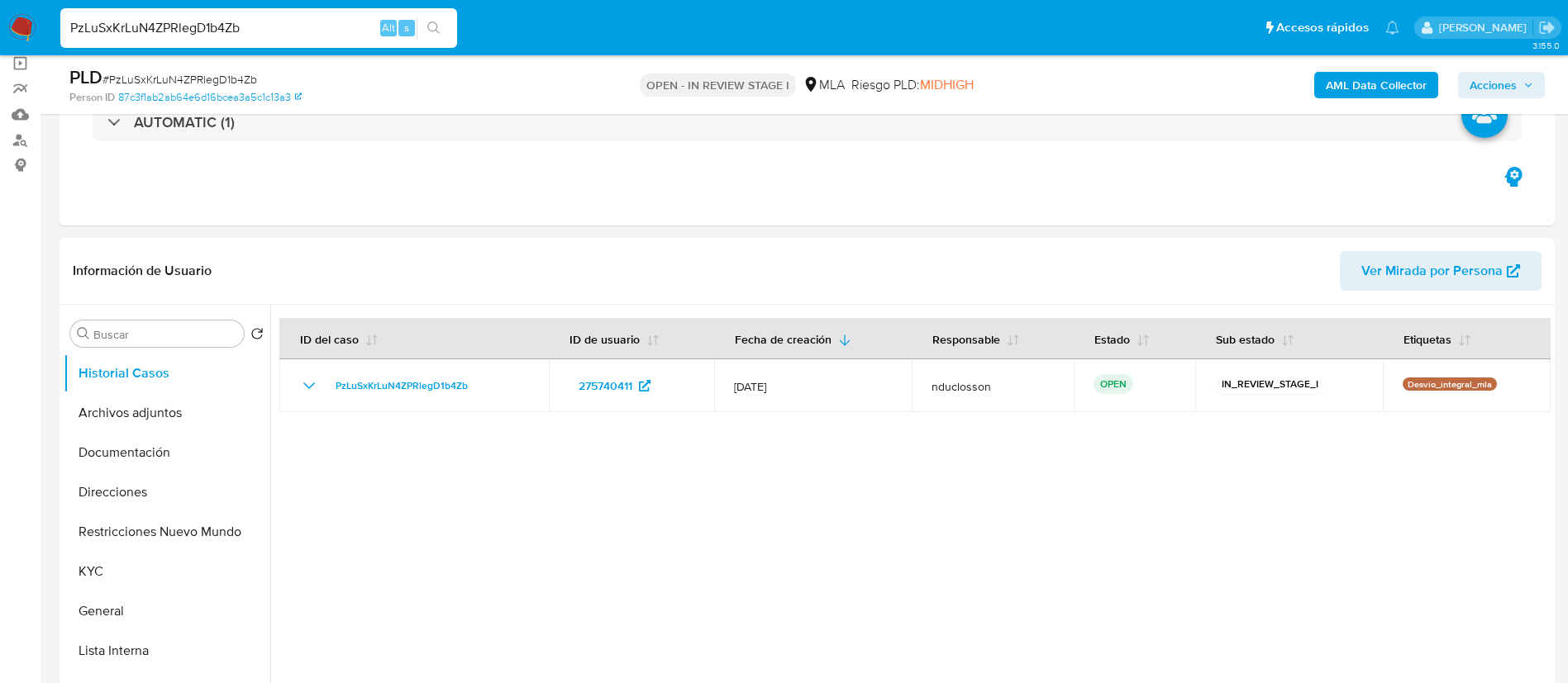
click at [209, 23] on input "PzLuSxKrLuN4ZPRlegD1b4Zb" at bounding box center [259, 28] width 397 height 22
paste input "Kd6vN7wXn4OAtJx8XxtlK8Pl"
type input "Kd6vN7wXn4OAtJx8XxtlK8Pl"
click at [413, 20] on div "s" at bounding box center [407, 28] width 16 height 16
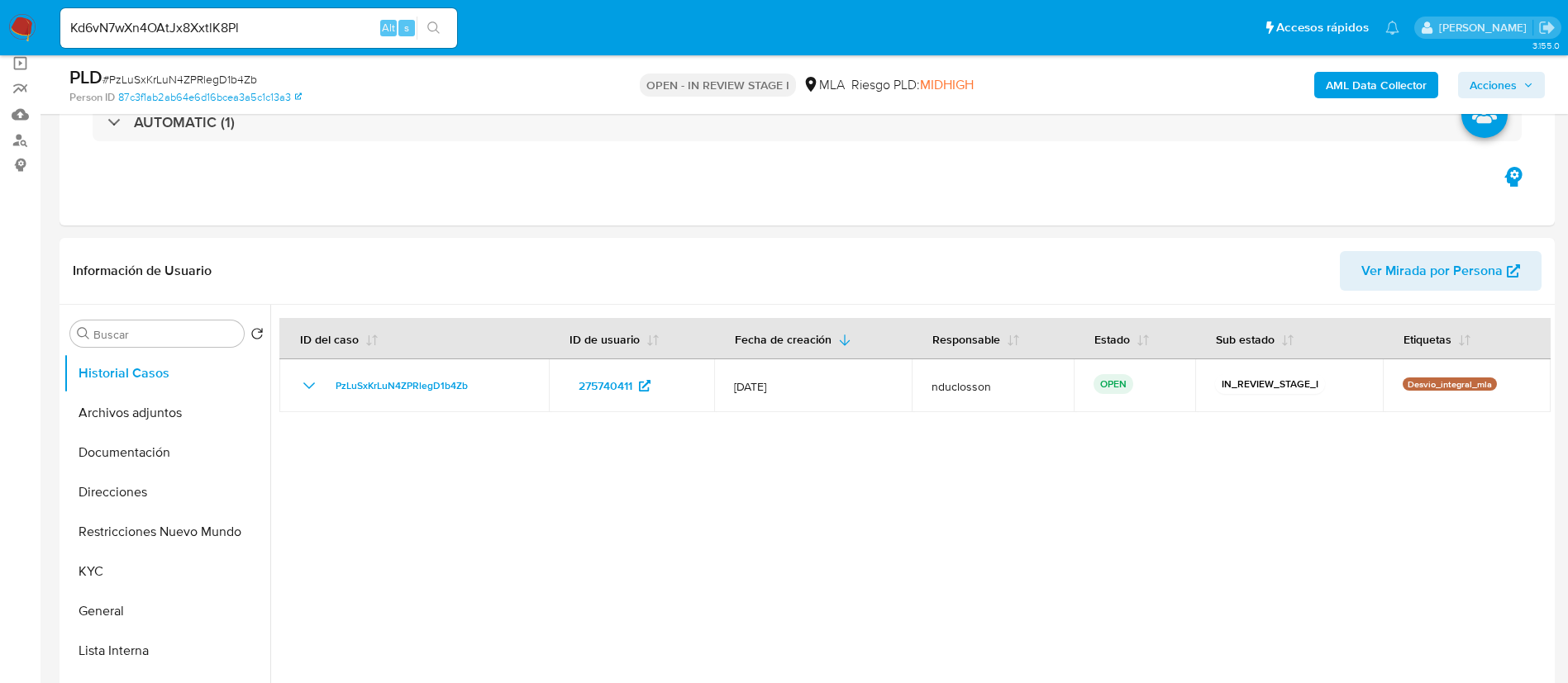
click at [437, 19] on button "search-icon" at bounding box center [433, 27] width 34 height 23
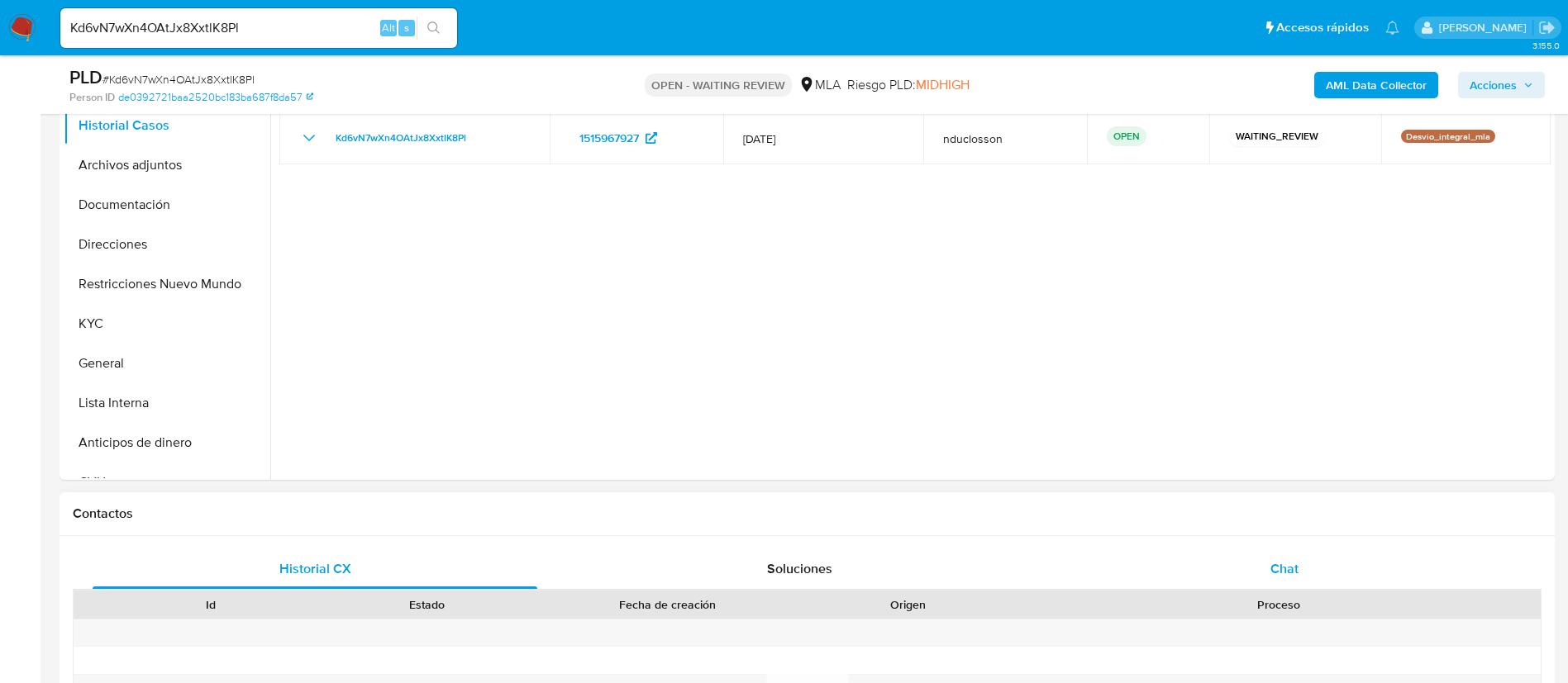
click at [1274, 569] on span "Chat" at bounding box center [1284, 568] width 28 height 19
select select "10"
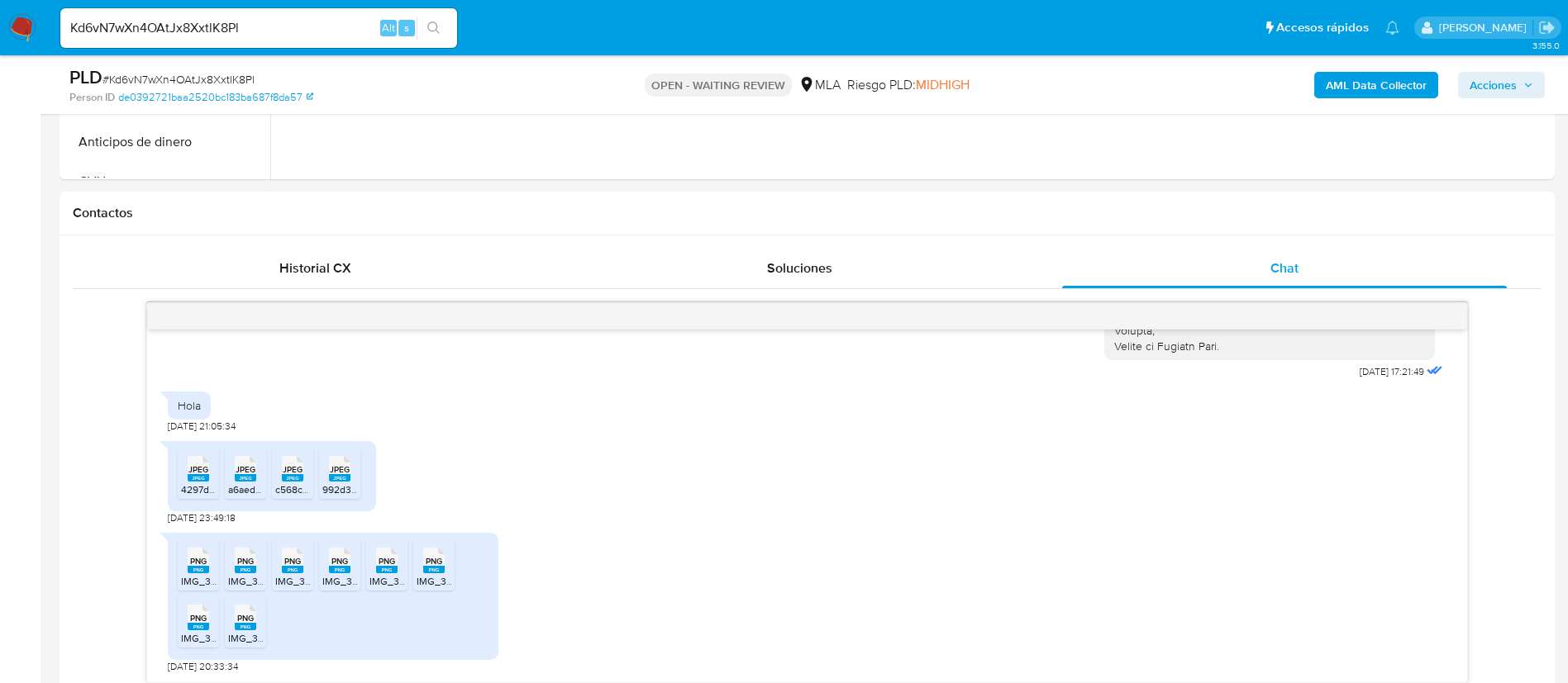
scroll to position [619, 0]
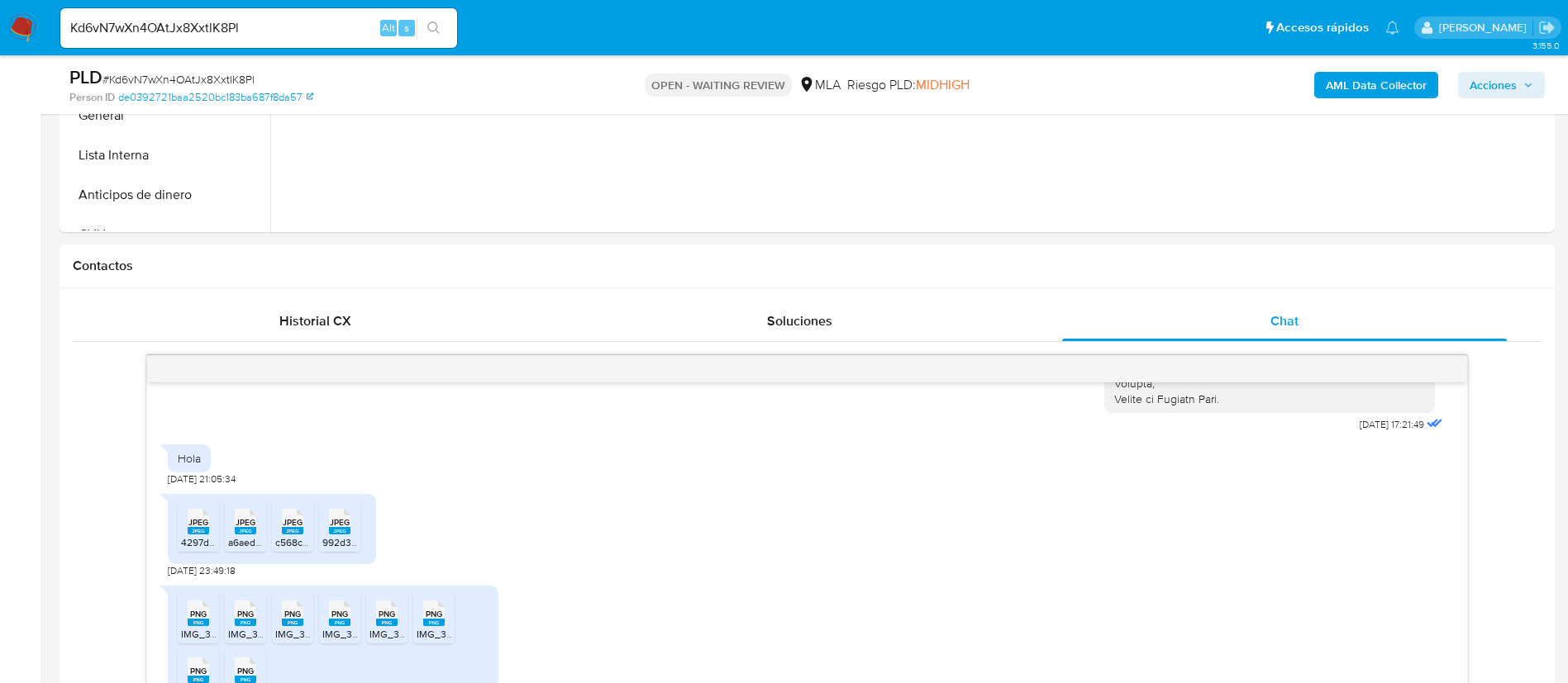
click at [156, 19] on input "Kd6vN7wXn4OAtJx8XxtlK8Pl" at bounding box center [259, 28] width 397 height 22
paste input "eBRT6ma5sD5DUTloqyFoXSPI"
type input "eBRT6ma5sD5DUTloqyFoXSPI"
click at [423, 30] on button "search-icon" at bounding box center [433, 27] width 34 height 23
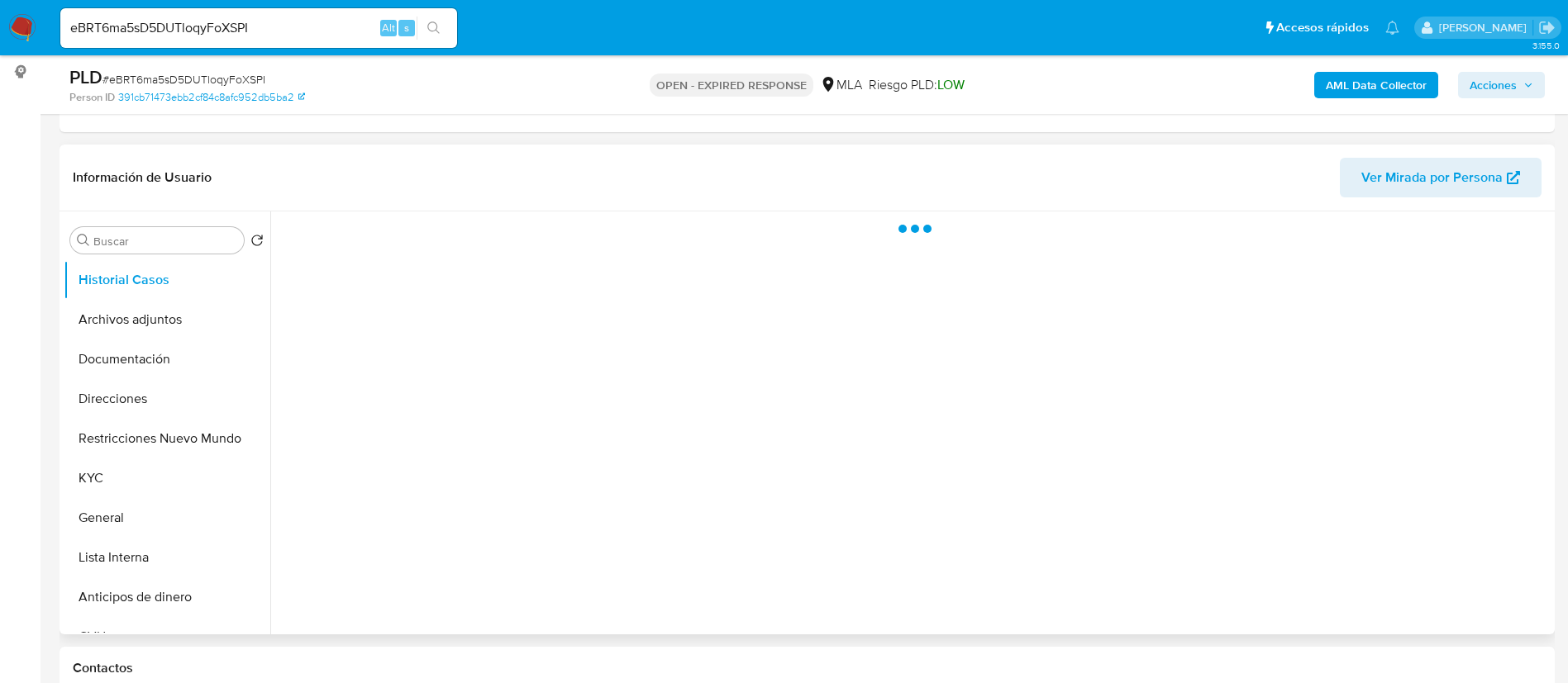
scroll to position [372, 0]
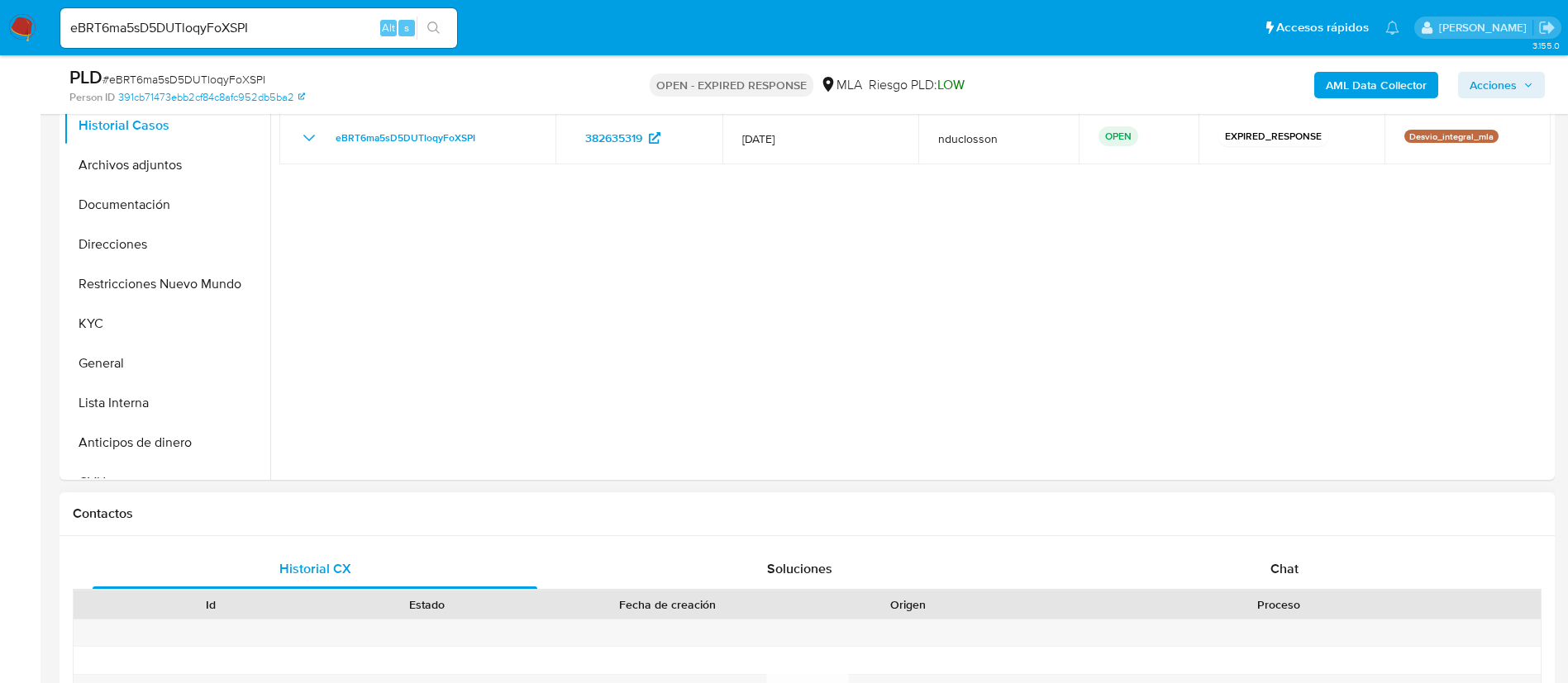
select select "10"
click at [1264, 560] on div "Chat" at bounding box center [1284, 568] width 445 height 39
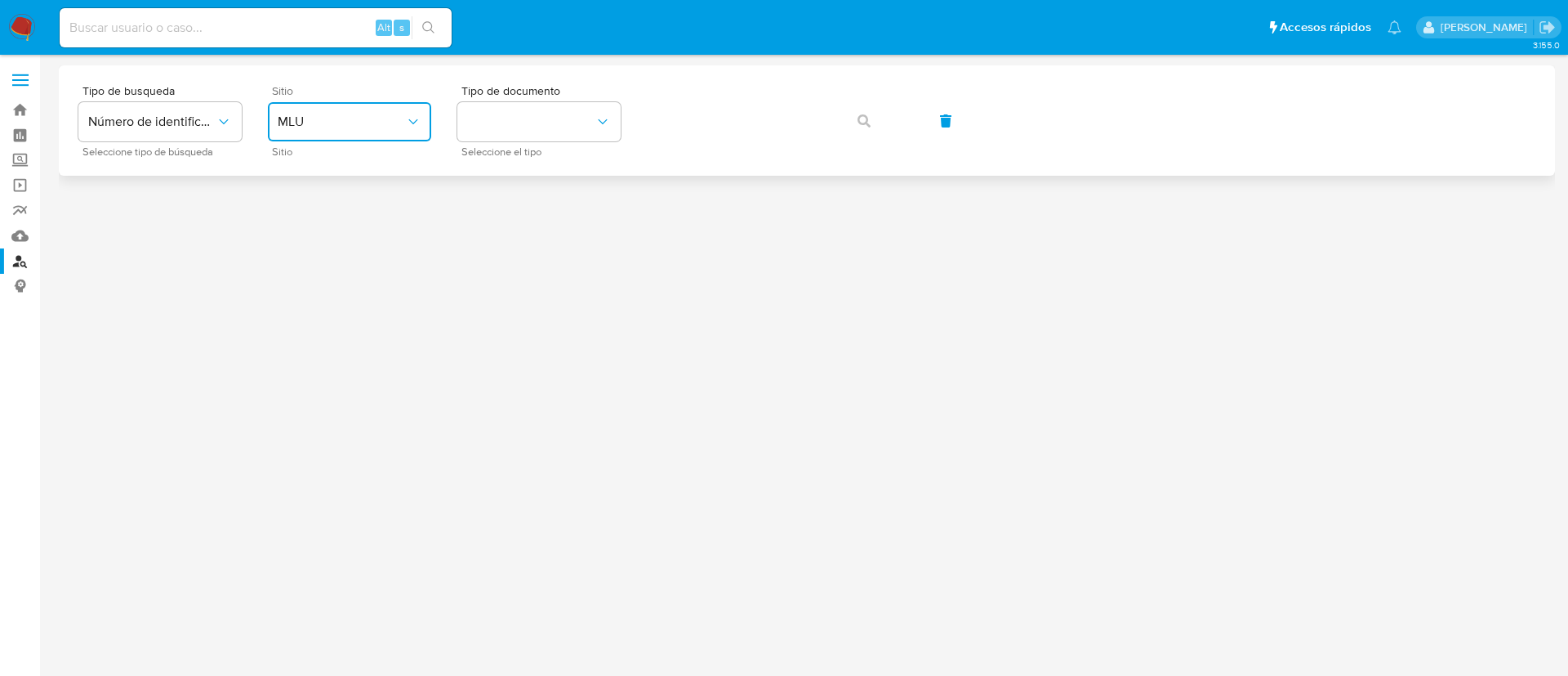
click at [330, 127] on span "MLU" at bounding box center [341, 122] width 127 height 16
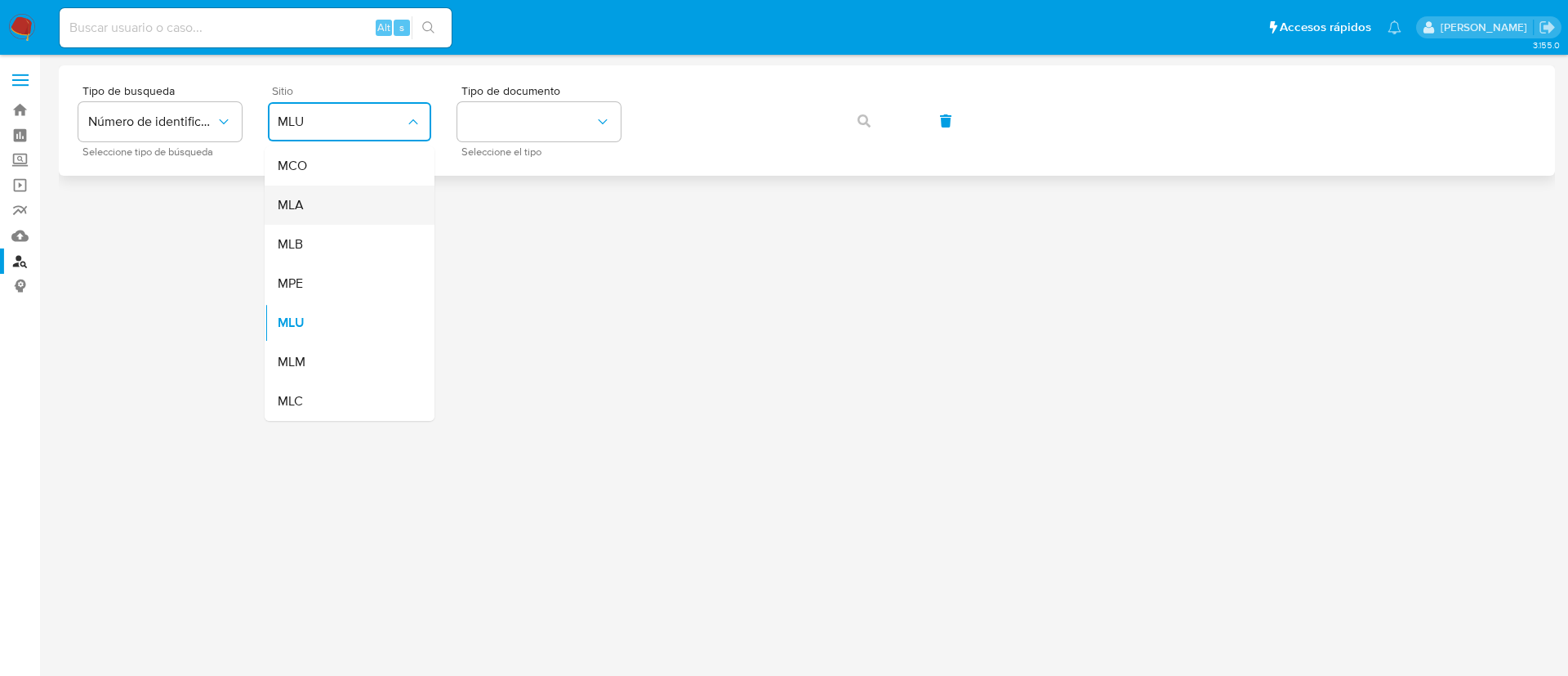
click at [311, 213] on div "MLA" at bounding box center [344, 204] width 134 height 39
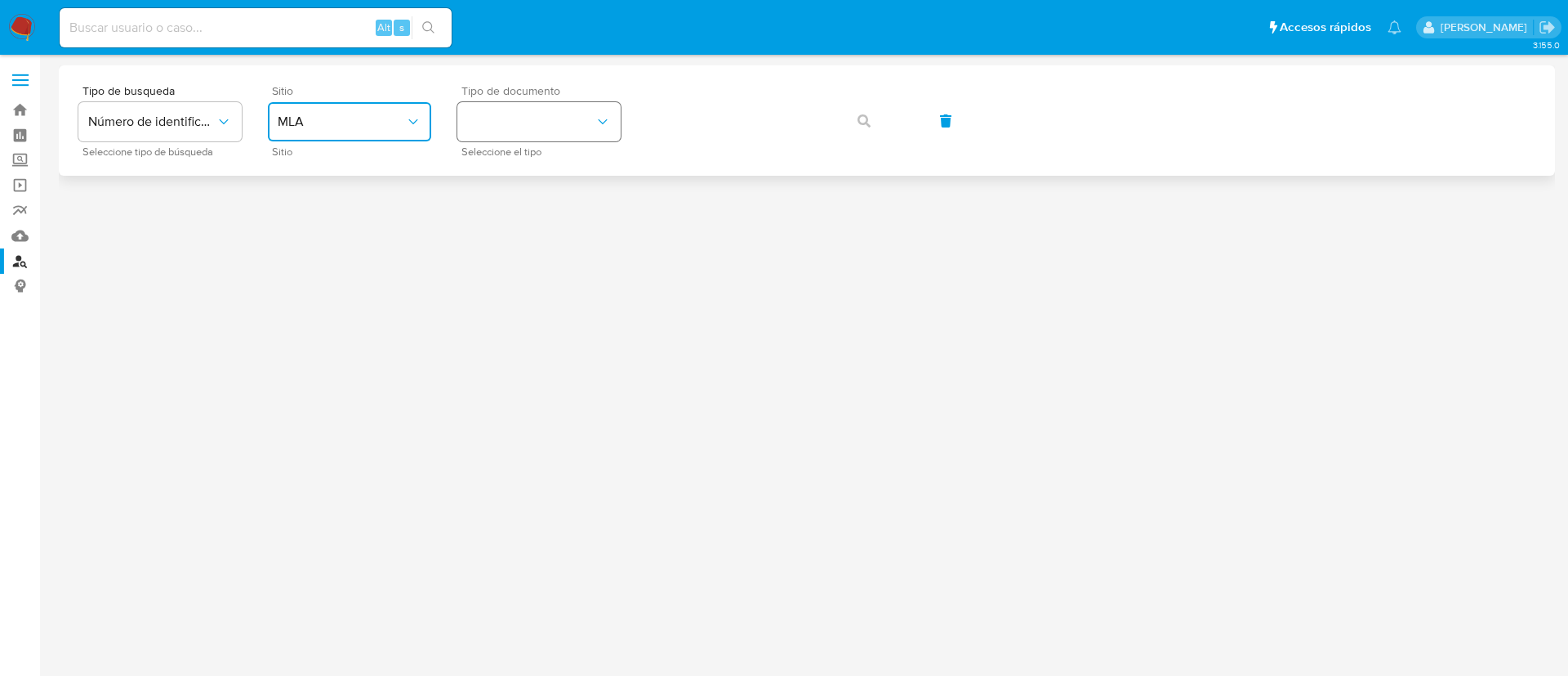
click at [476, 102] on button "identificationType" at bounding box center [538, 121] width 163 height 39
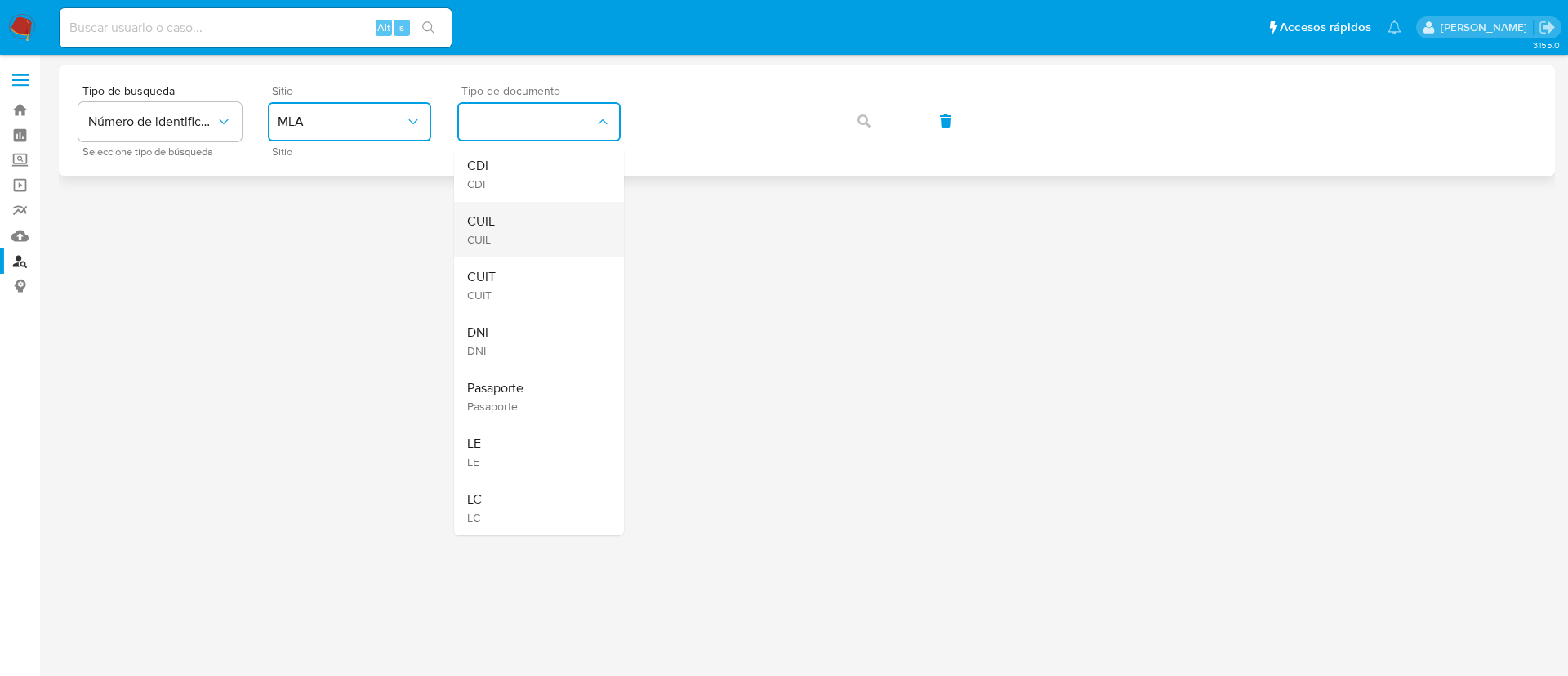
click at [505, 221] on div "CUIL CUIL" at bounding box center [534, 229] width 134 height 55
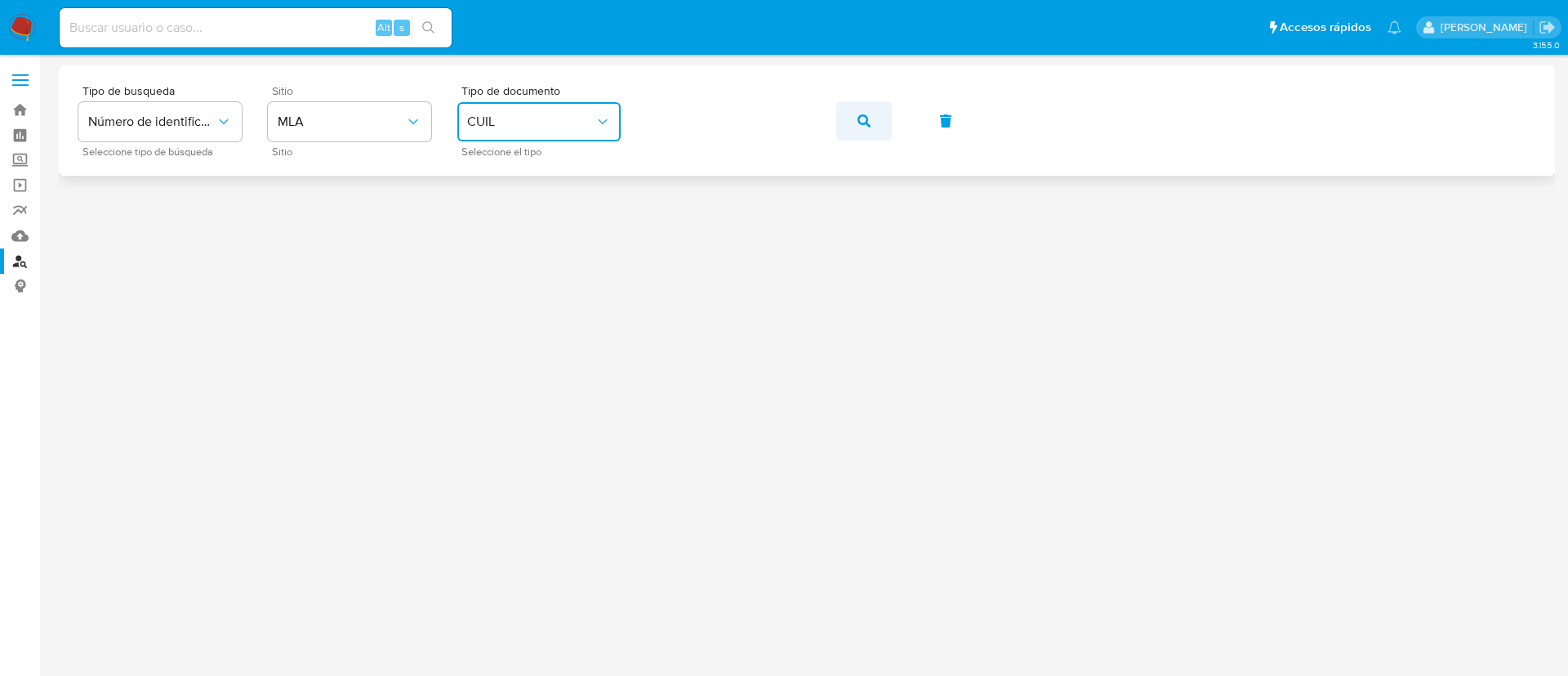
click at [879, 117] on button "button" at bounding box center [863, 120] width 55 height 39
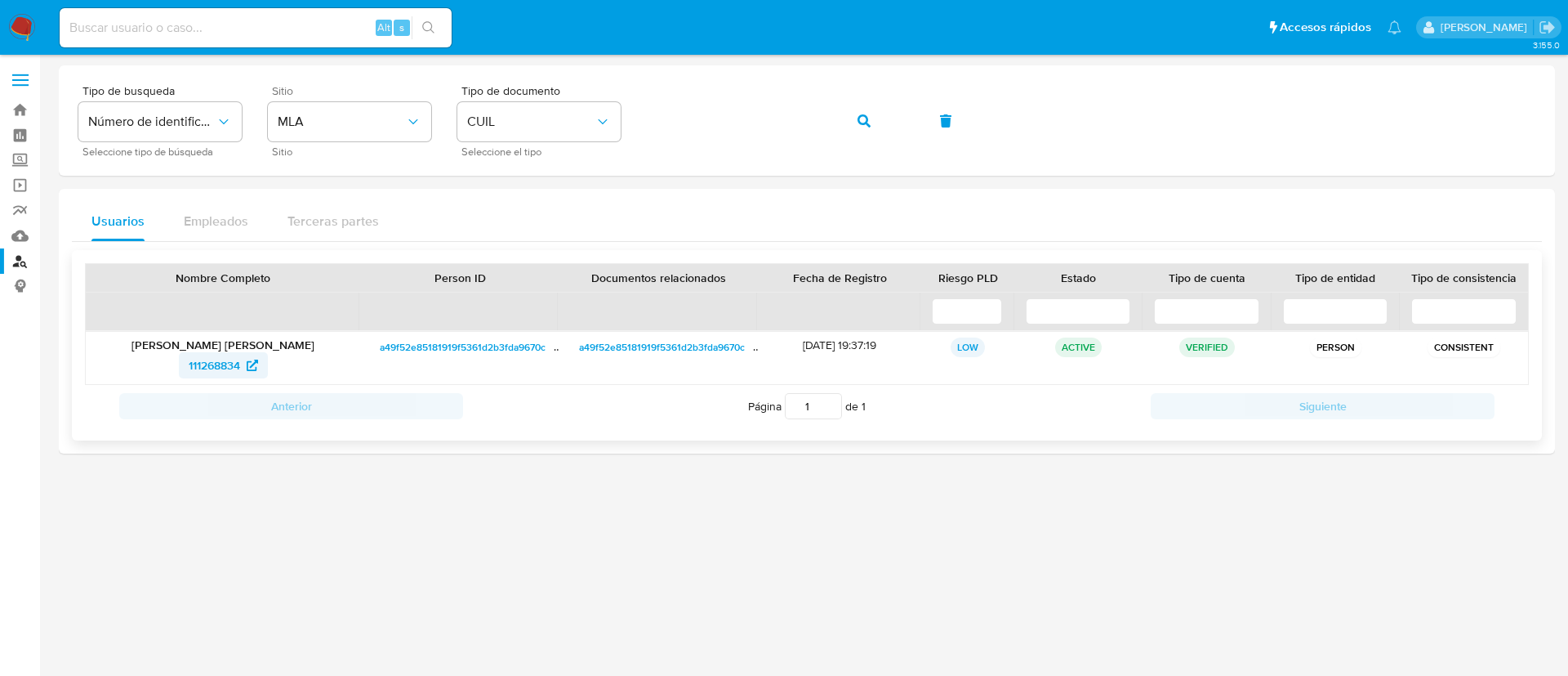
click at [215, 361] on span "111268834" at bounding box center [214, 365] width 51 height 26
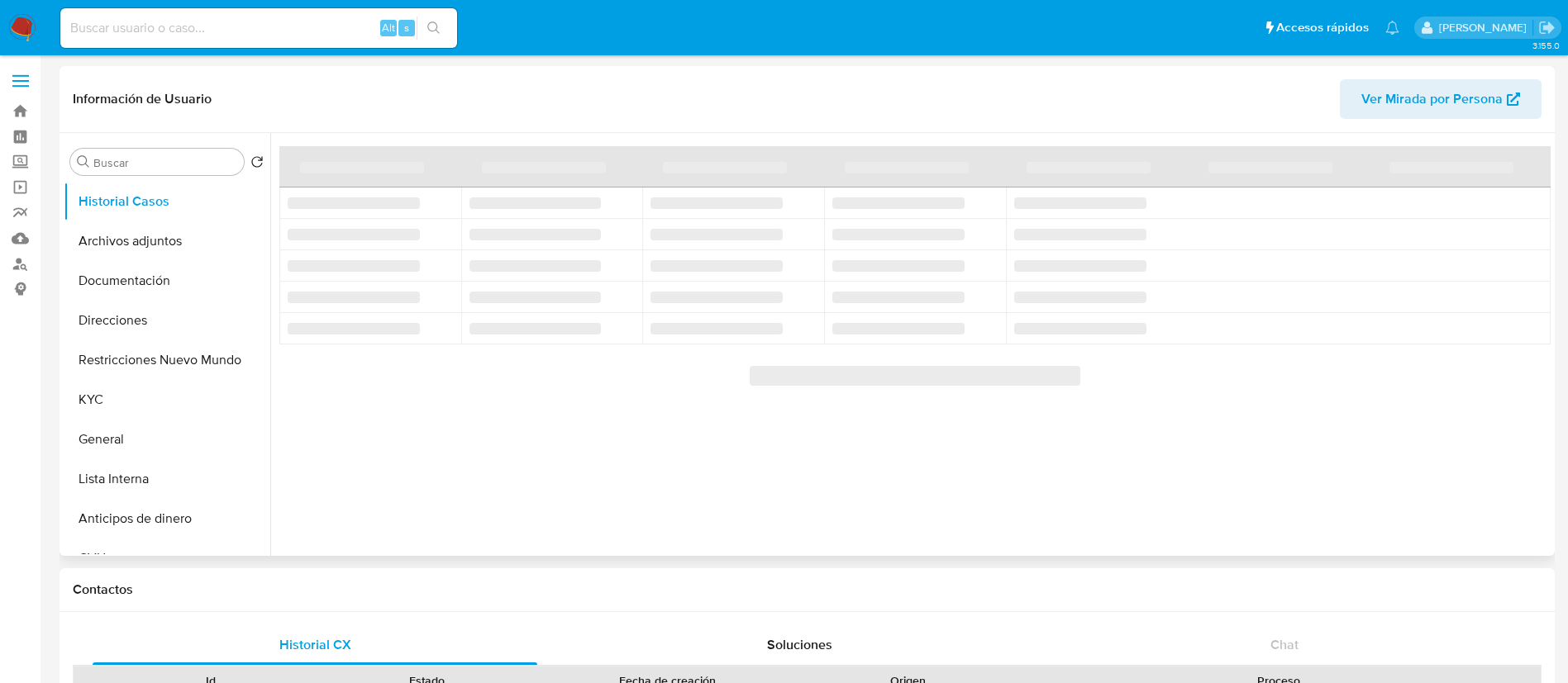
select select "10"
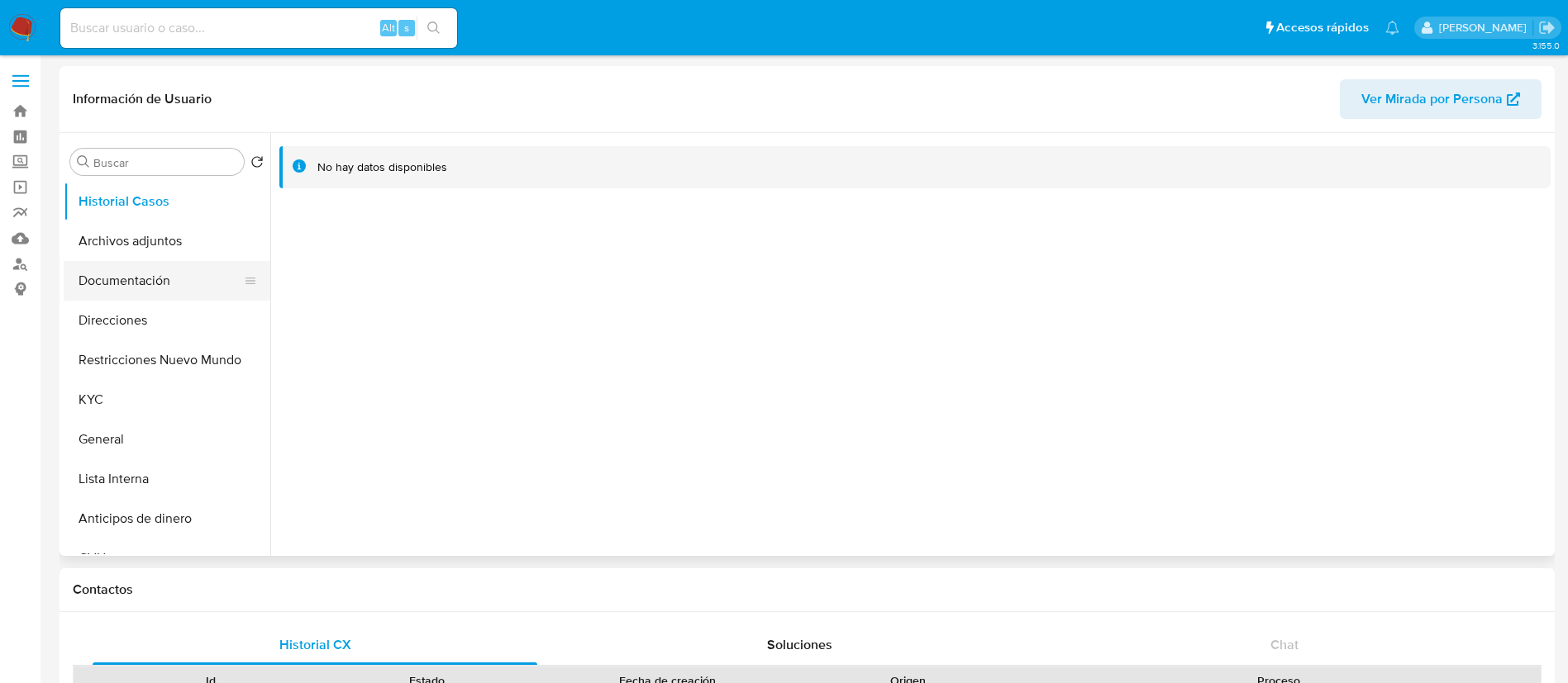
click at [162, 268] on button "Documentación" at bounding box center [161, 280] width 194 height 39
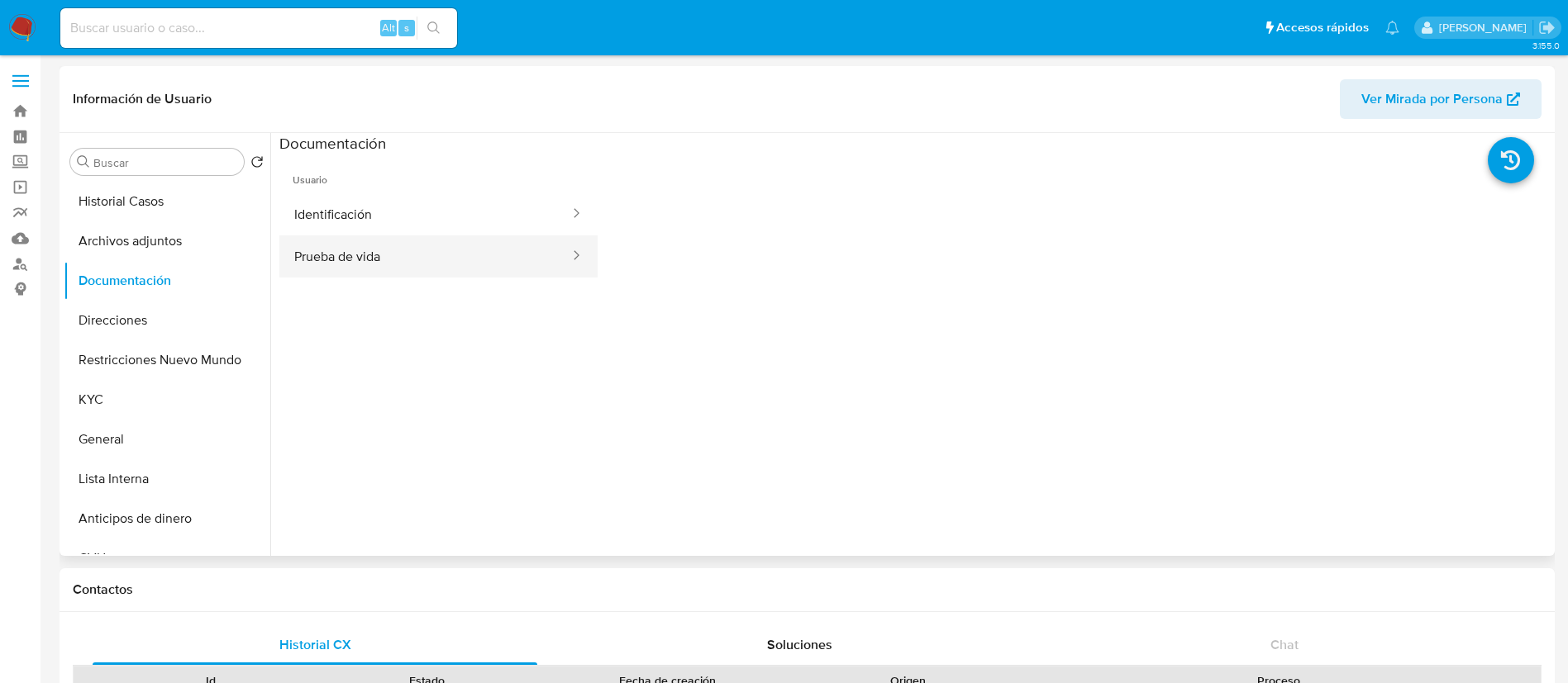
click at [464, 257] on button "Prueba de vida" at bounding box center [425, 257] width 291 height 42
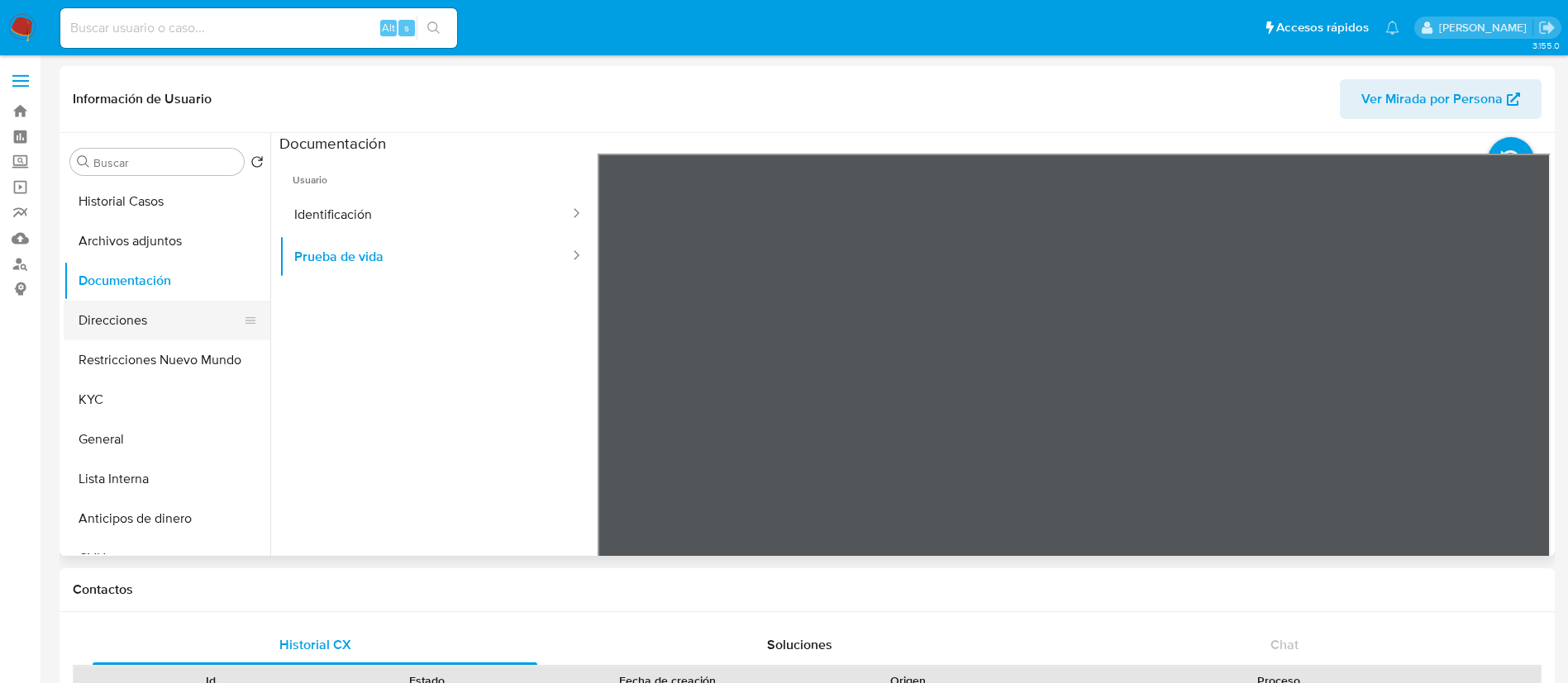
click at [146, 317] on button "Direcciones" at bounding box center [161, 320] width 194 height 39
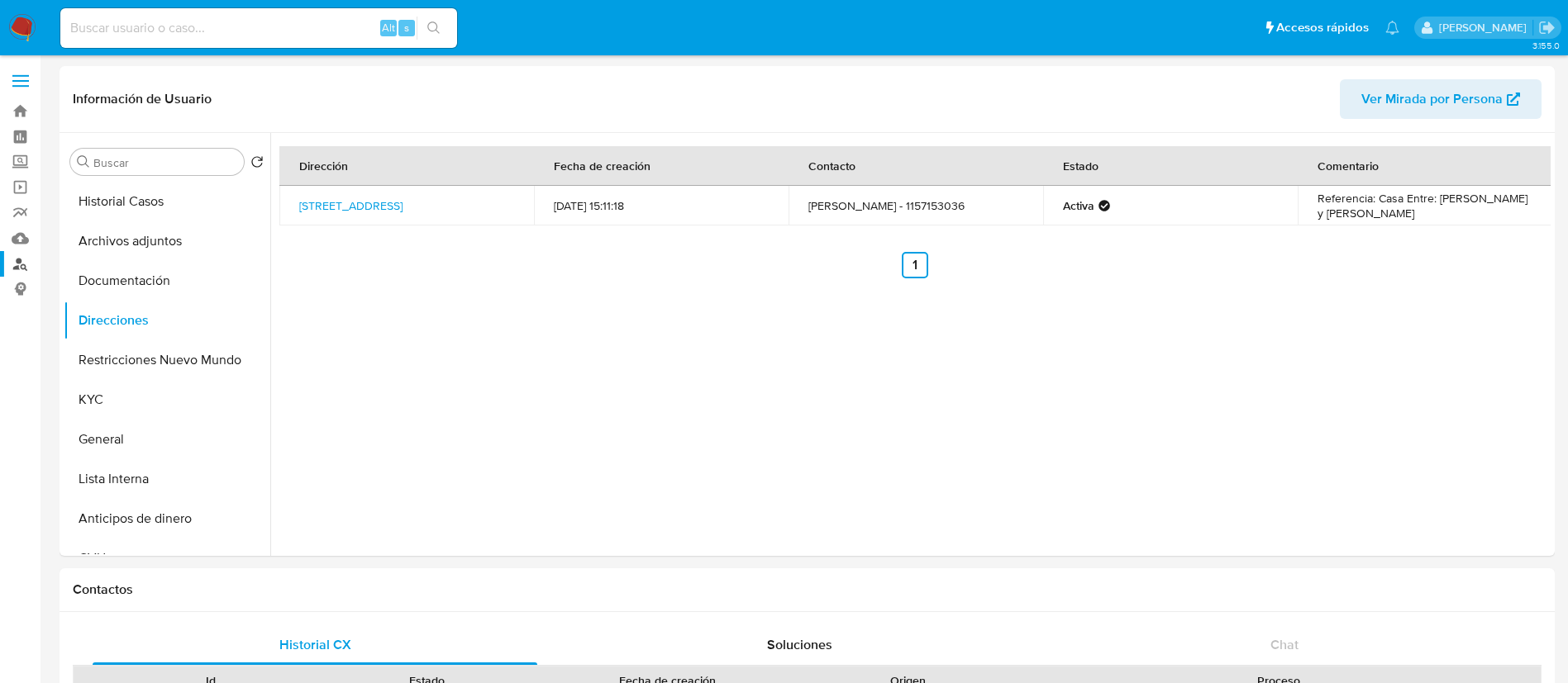
click at [22, 267] on link "Buscador de personas" at bounding box center [98, 264] width 196 height 26
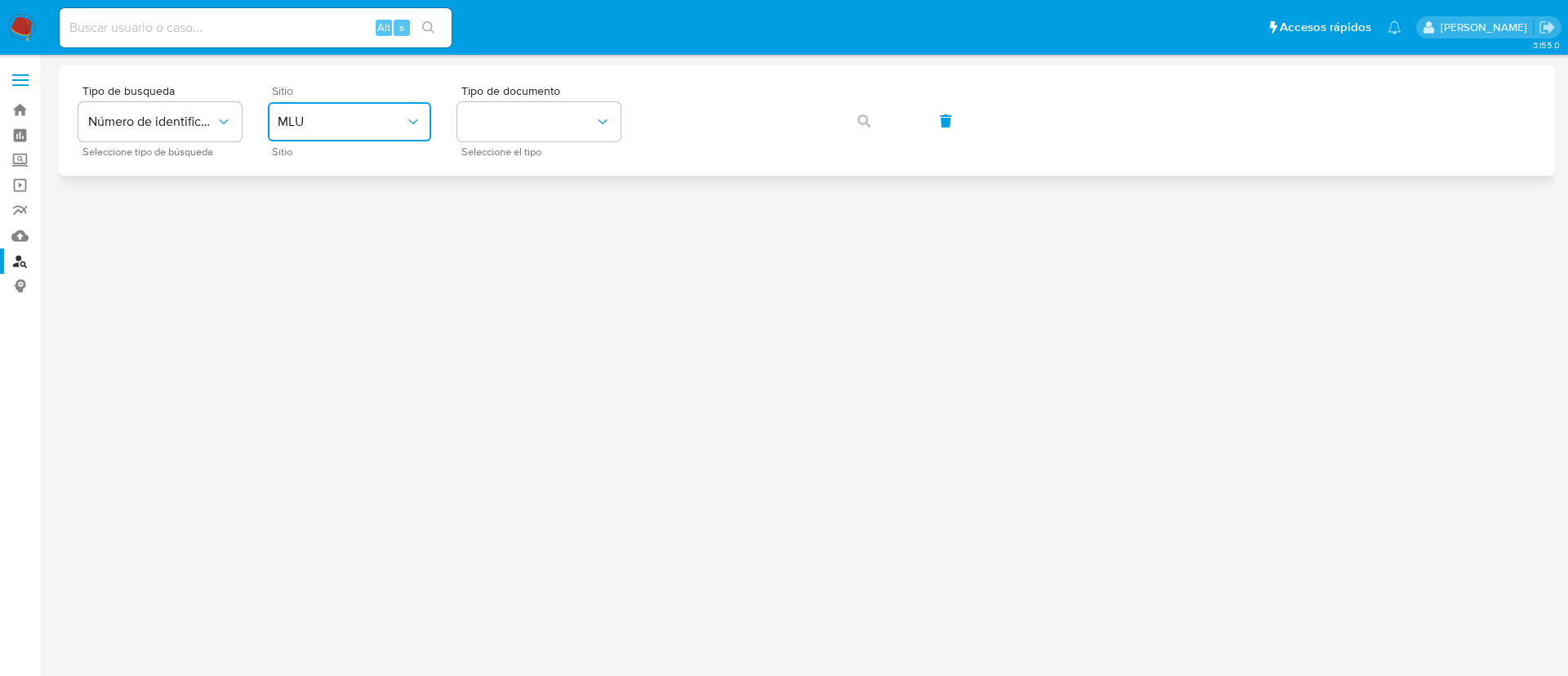
click at [410, 108] on button "MLU" at bounding box center [350, 121] width 163 height 39
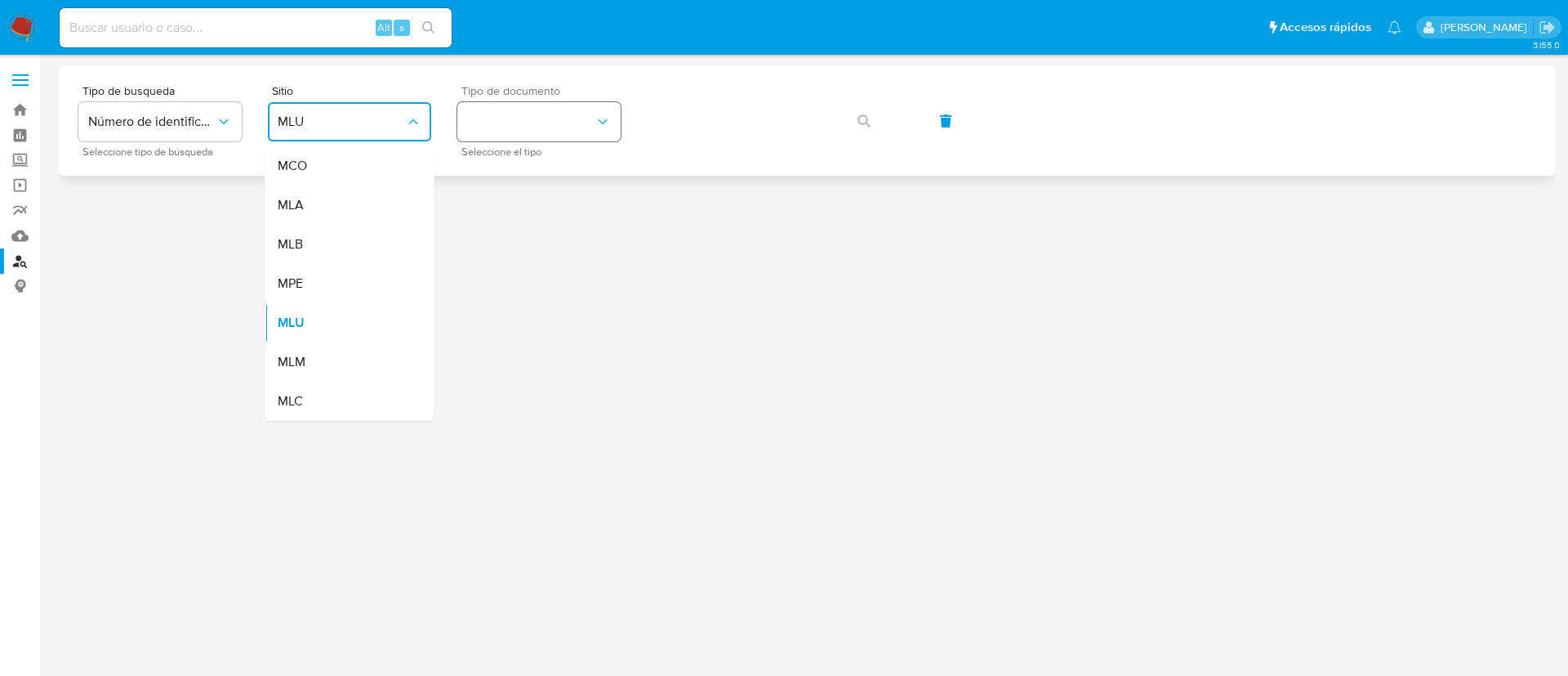
drag, startPoint x: 348, startPoint y: 189, endPoint x: 496, endPoint y: 117, distance: 164.6
click at [348, 190] on div "MLA" at bounding box center [344, 204] width 134 height 39
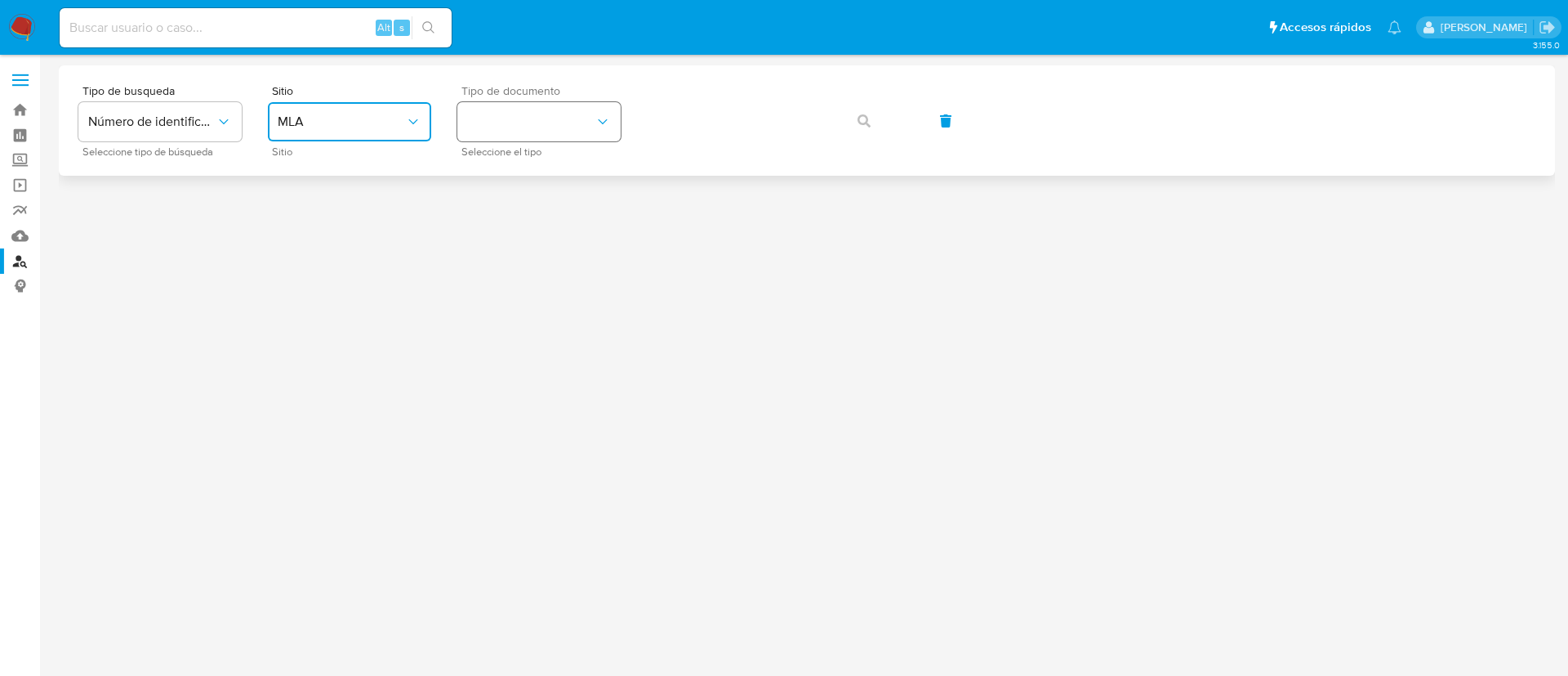
click at [496, 117] on button "identificationType" at bounding box center [538, 121] width 163 height 39
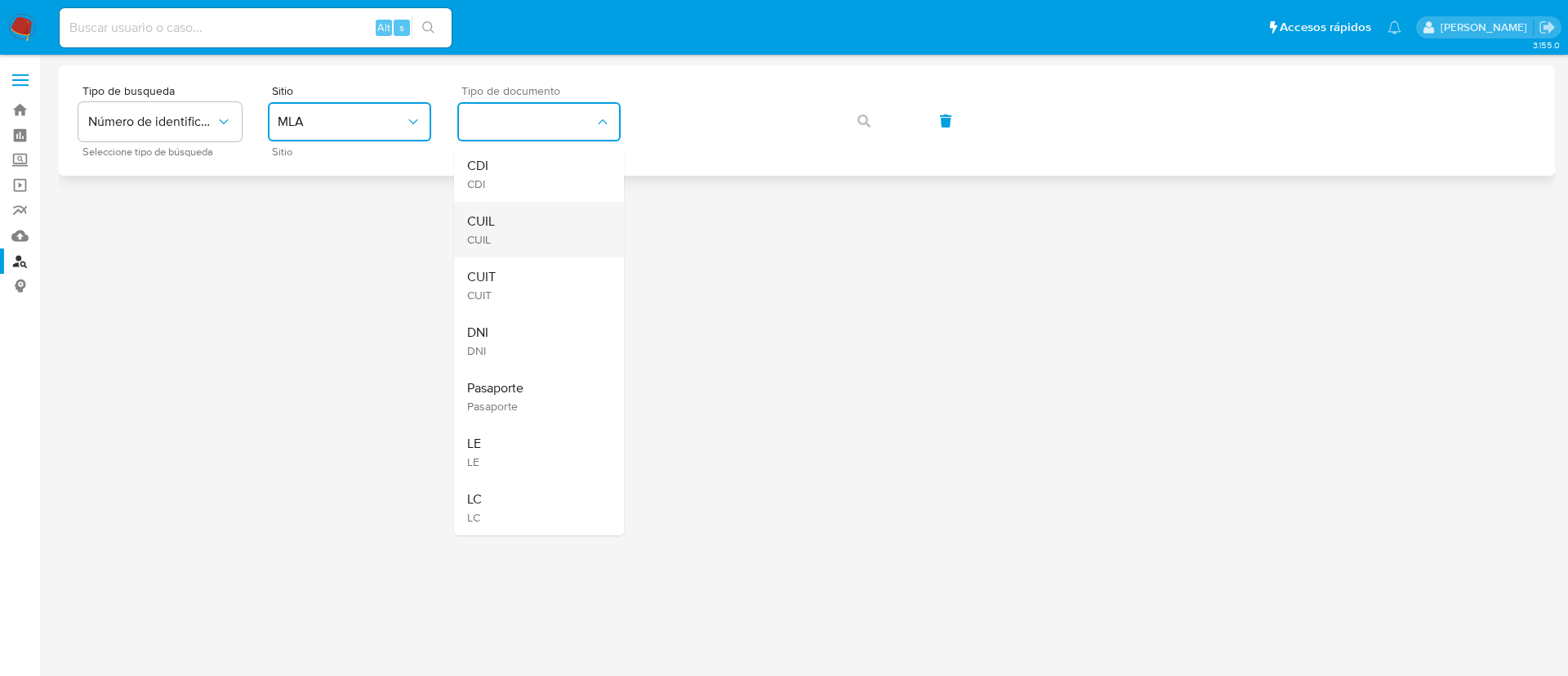
click at [486, 207] on div "CUIL CUIL" at bounding box center [534, 229] width 134 height 55
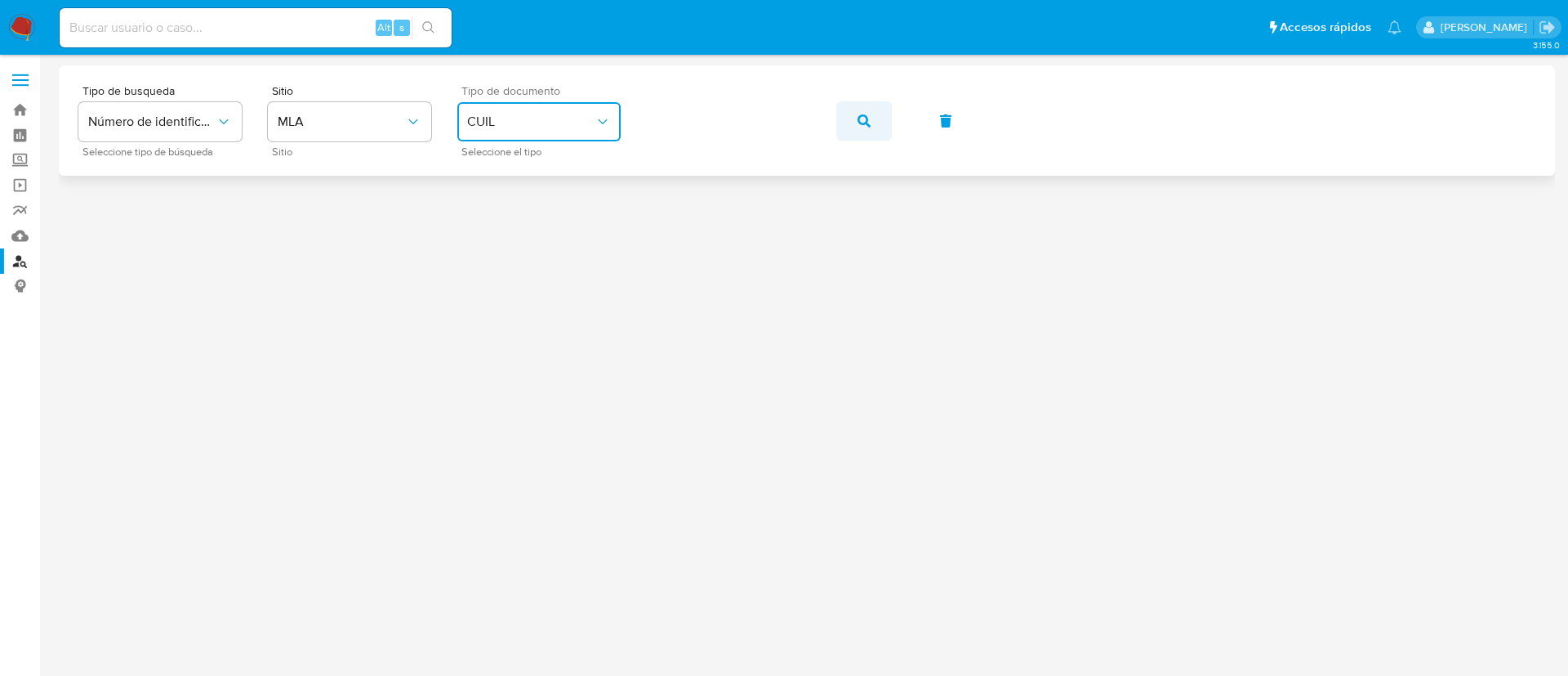
click at [873, 120] on button "button" at bounding box center [863, 120] width 55 height 39
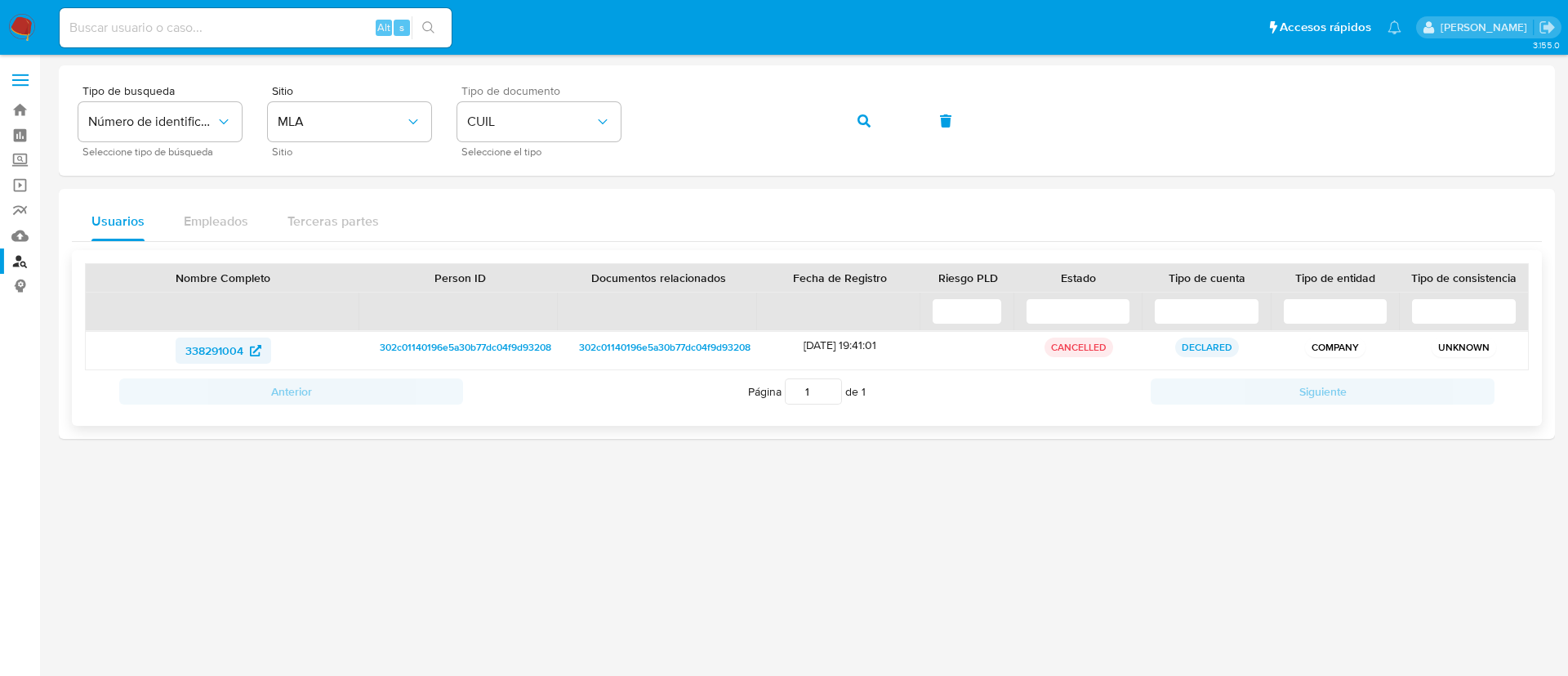
click at [223, 350] on span "338291004" at bounding box center [214, 351] width 58 height 26
drag, startPoint x: 875, startPoint y: 133, endPoint x: 908, endPoint y: 39, distance: 99.6
click at [875, 134] on button "button" at bounding box center [863, 120] width 55 height 39
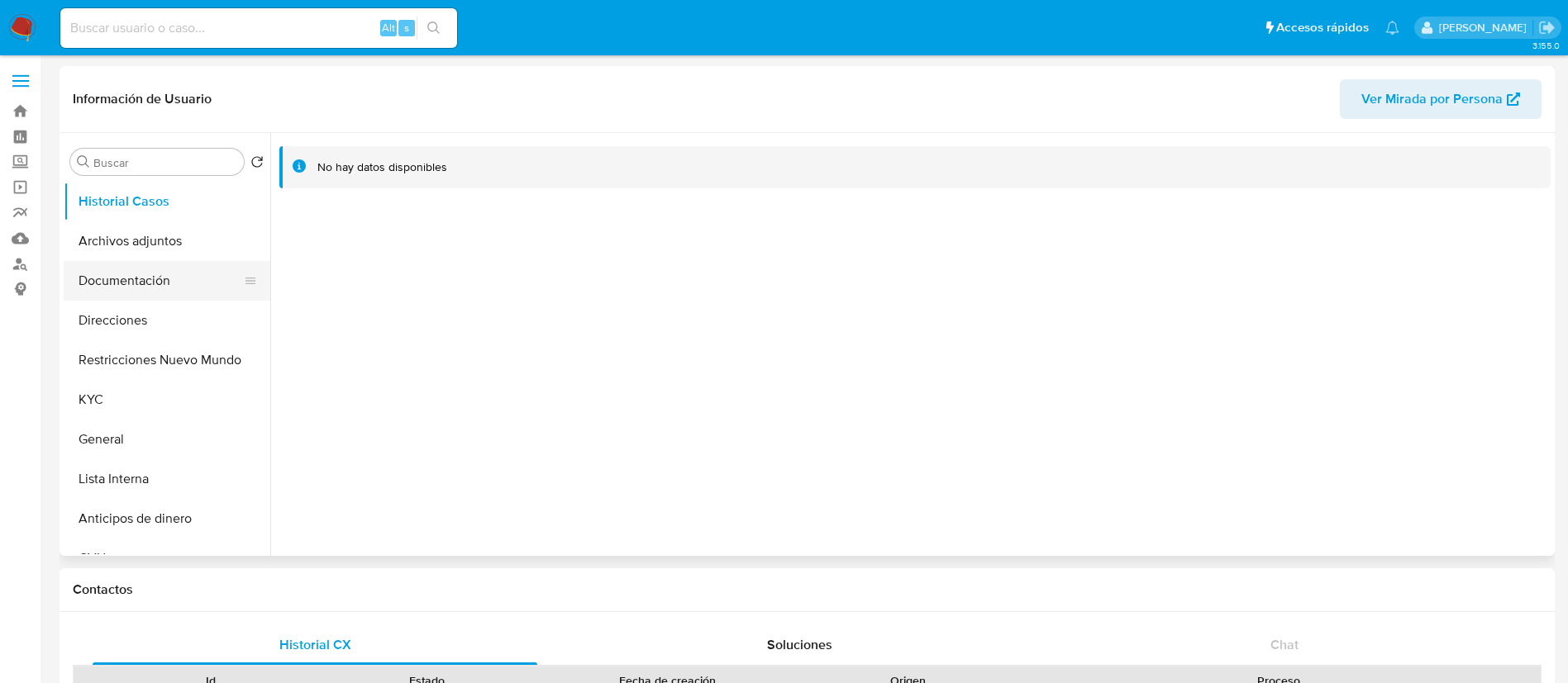
select select "10"
click at [202, 292] on button "Documentación" at bounding box center [161, 280] width 194 height 39
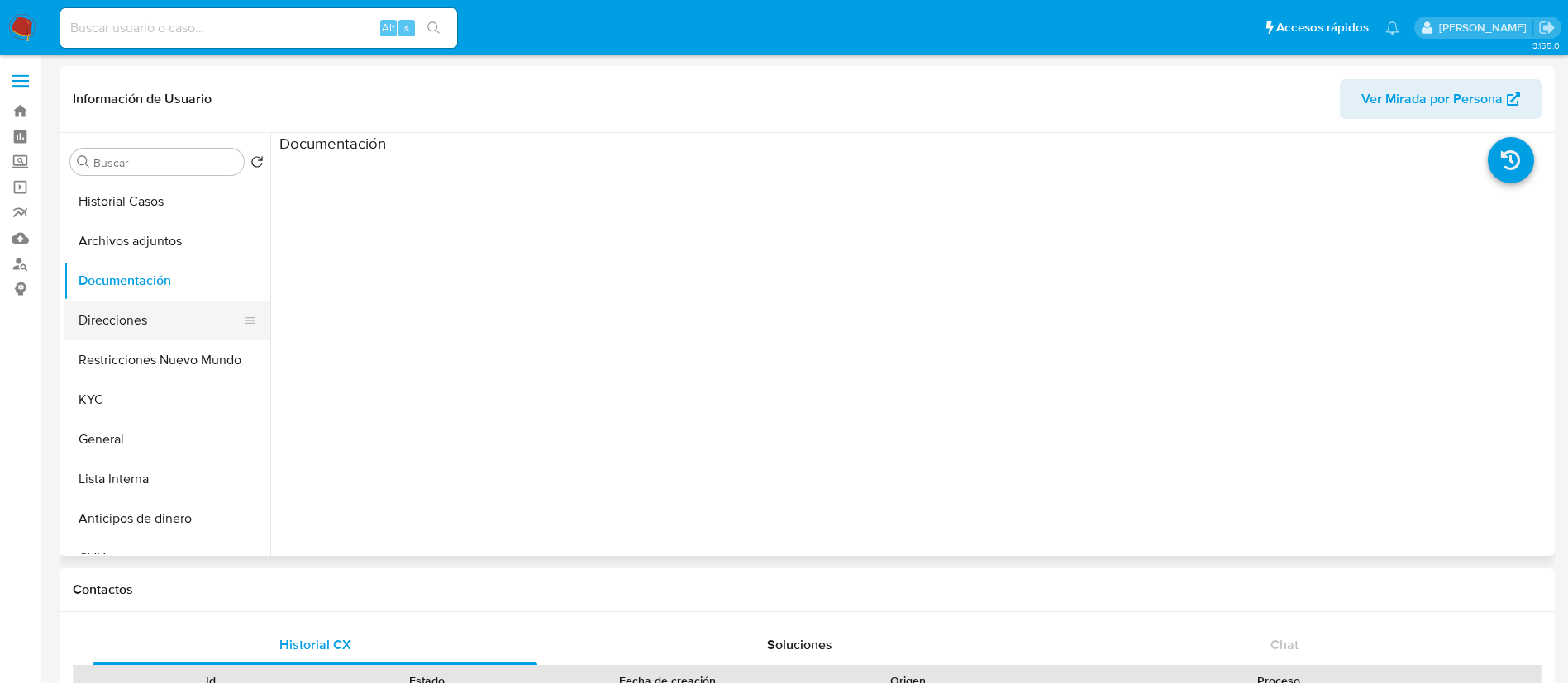
click at [186, 326] on button "Direcciones" at bounding box center [161, 320] width 194 height 39
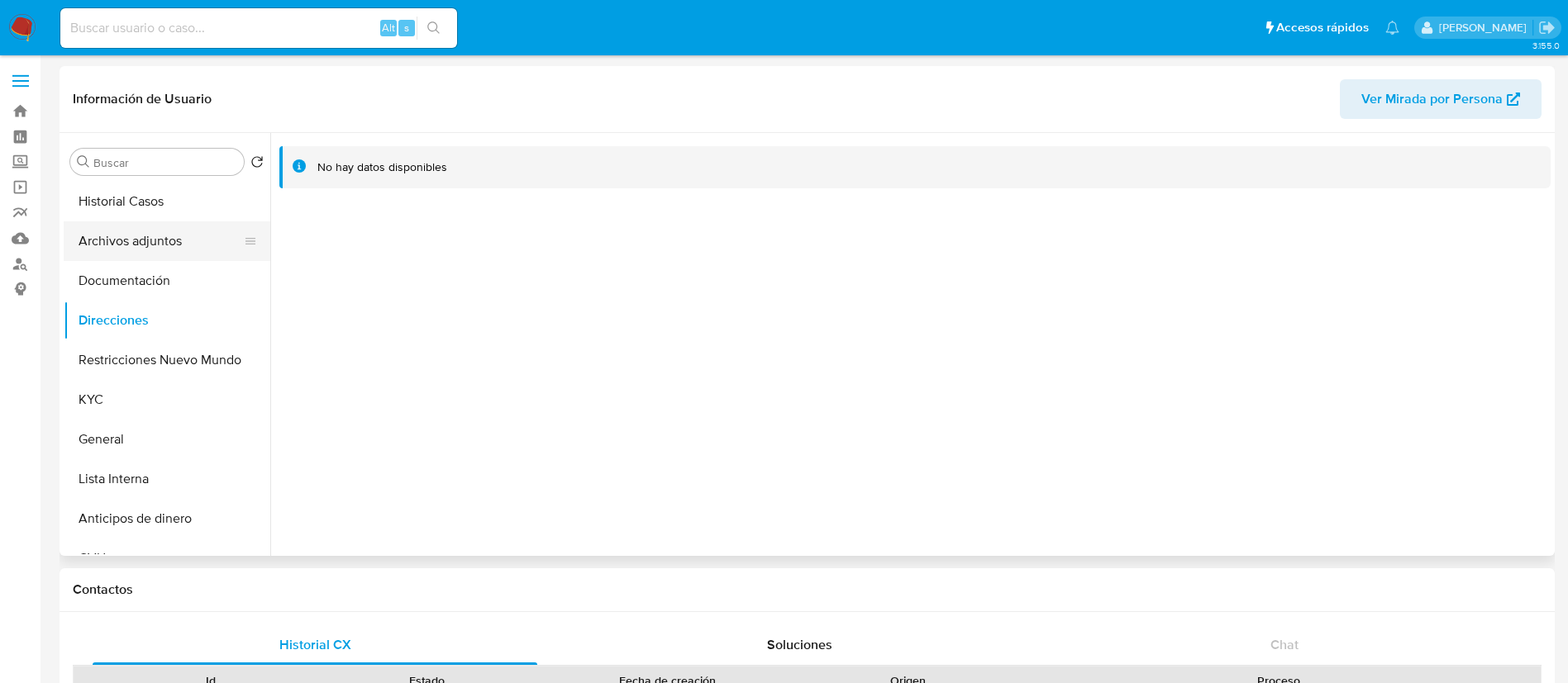
click at [147, 245] on button "Archivos adjuntos" at bounding box center [161, 240] width 194 height 39
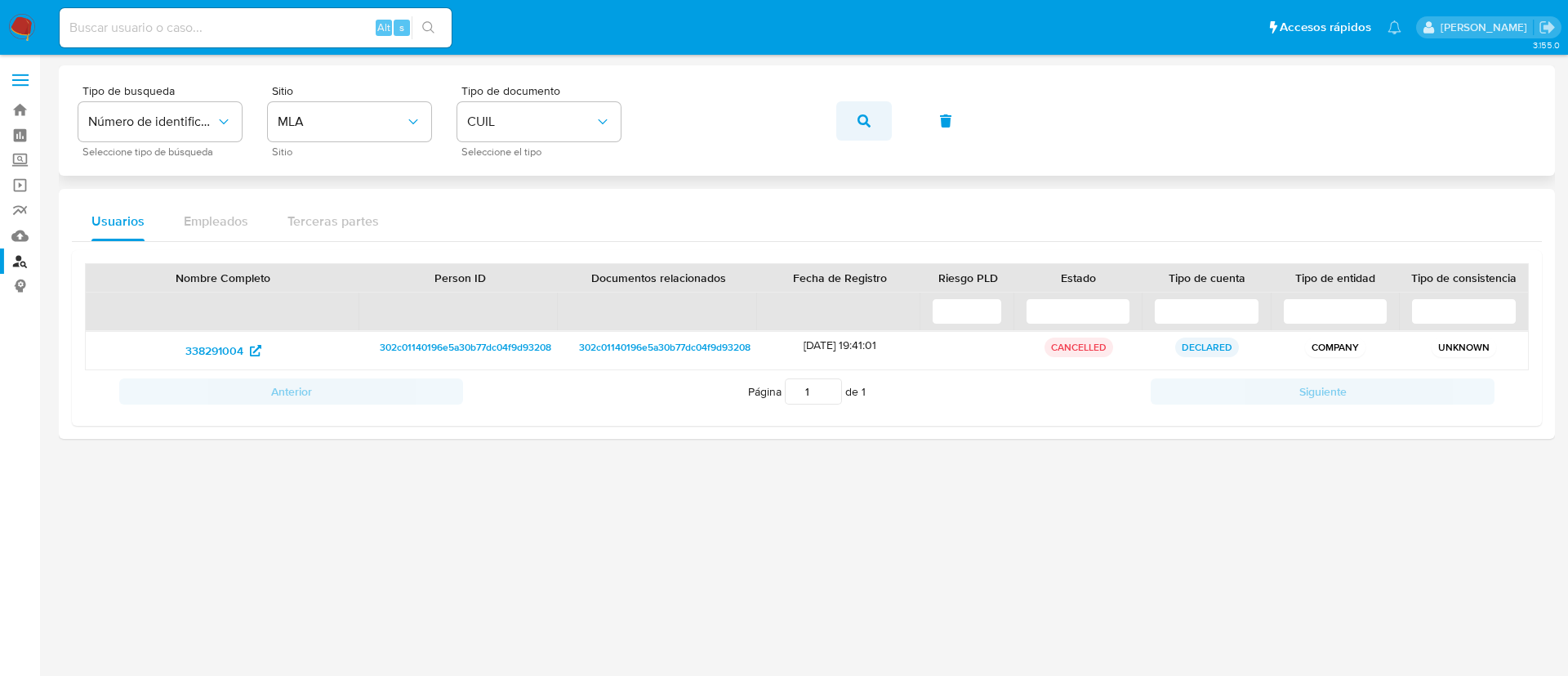
click at [845, 106] on button "button" at bounding box center [863, 120] width 55 height 39
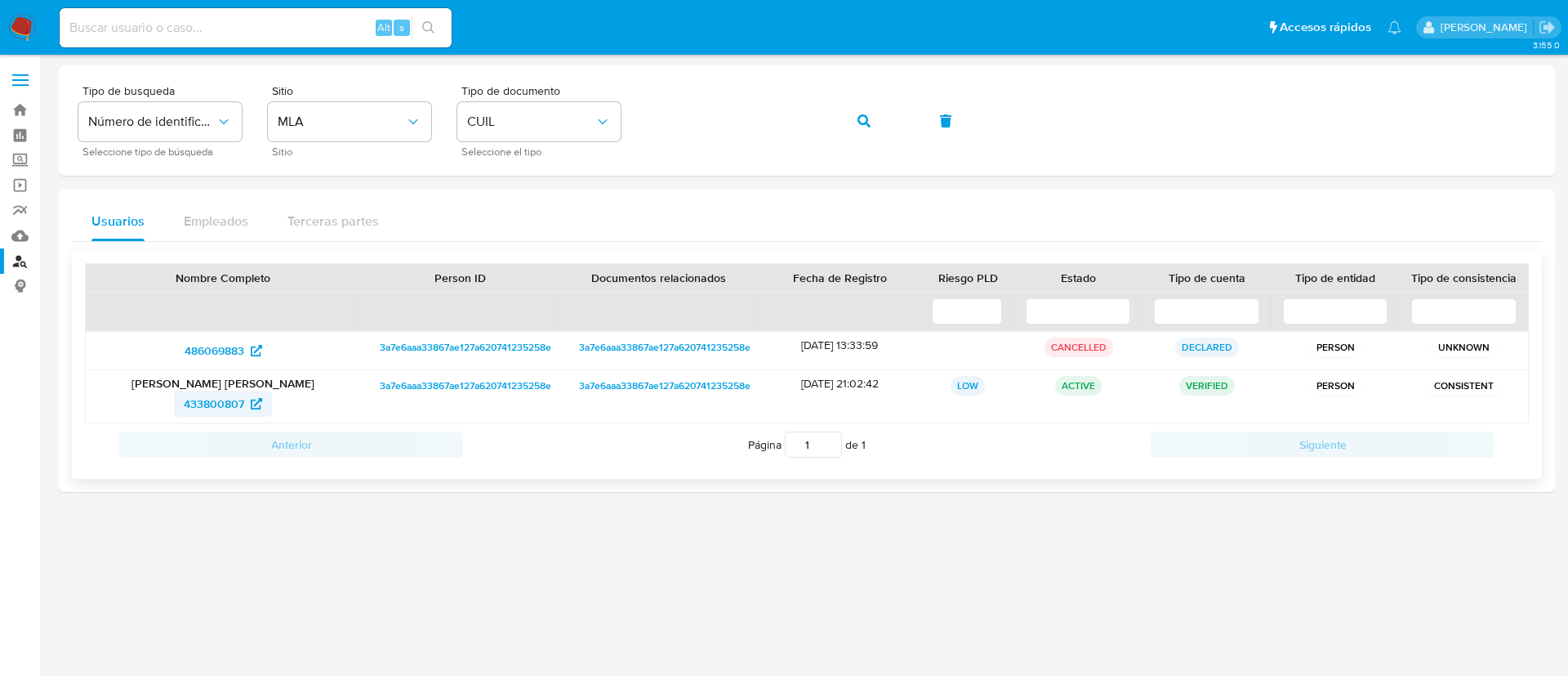
click at [226, 398] on span "433800807" at bounding box center [213, 403] width 61 height 26
click at [866, 115] on icon "button" at bounding box center [864, 121] width 13 height 13
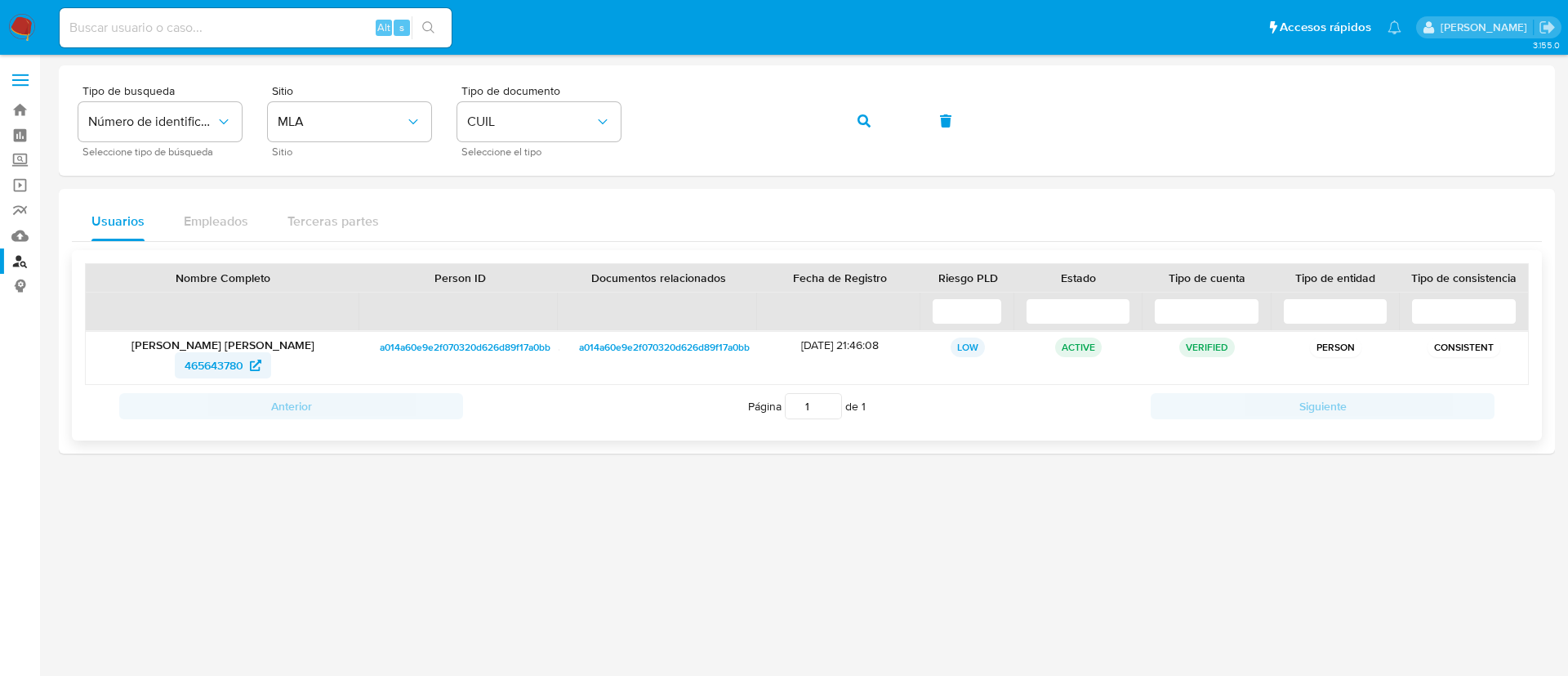
click at [217, 368] on span "465643780" at bounding box center [213, 365] width 59 height 26
click at [862, 113] on span "button" at bounding box center [864, 121] width 13 height 36
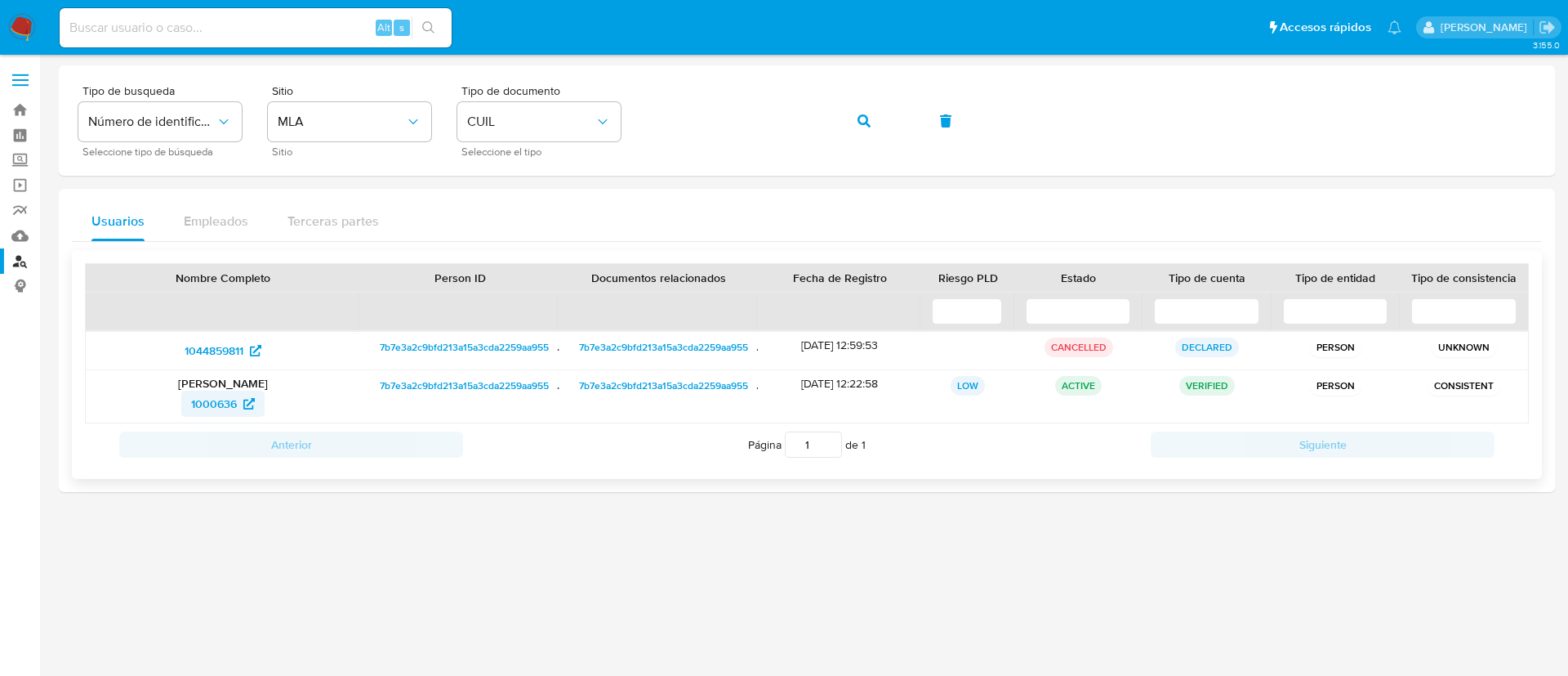
click at [232, 394] on span "1000636" at bounding box center [214, 403] width 46 height 26
click at [235, 401] on span "1000636" at bounding box center [214, 403] width 46 height 26
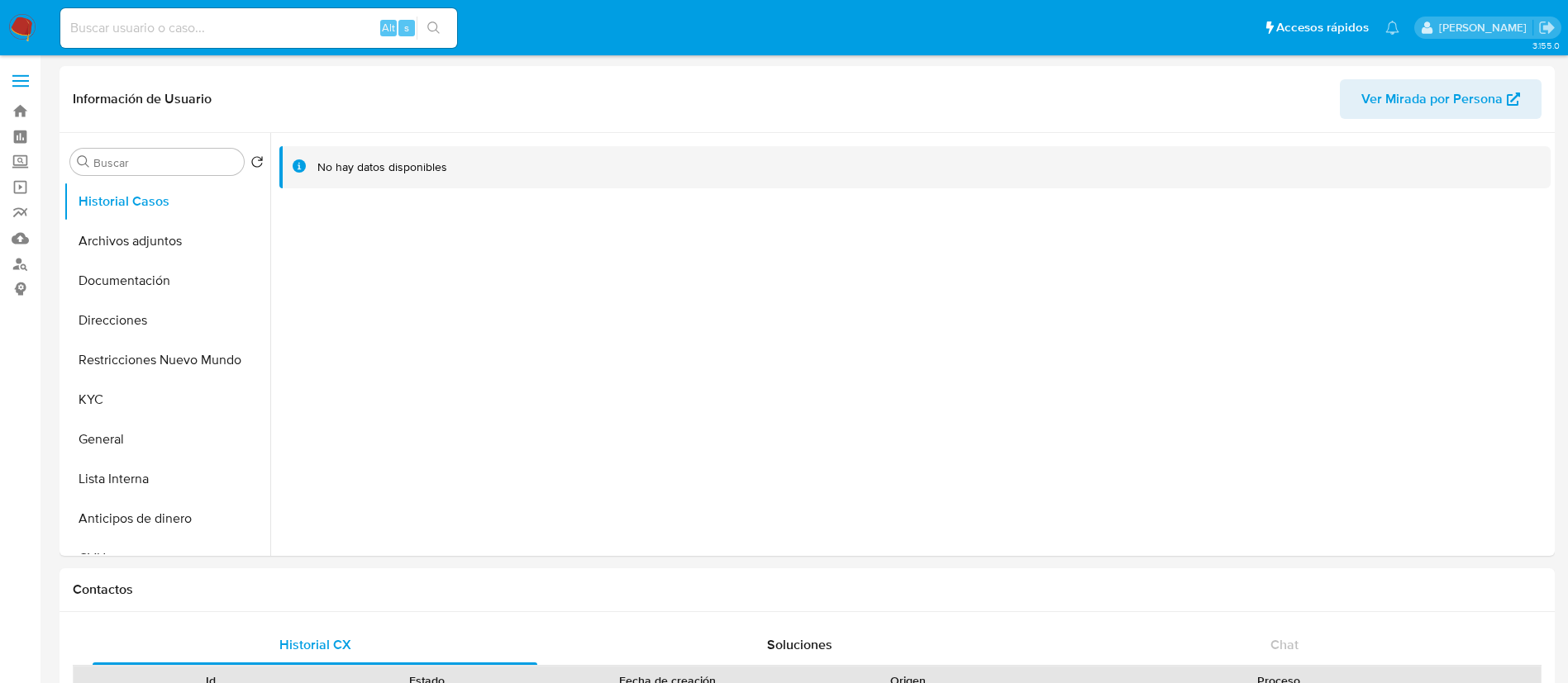
select select "10"
click at [185, 360] on button "Restricciones Nuevo Mundo" at bounding box center [161, 360] width 194 height 39
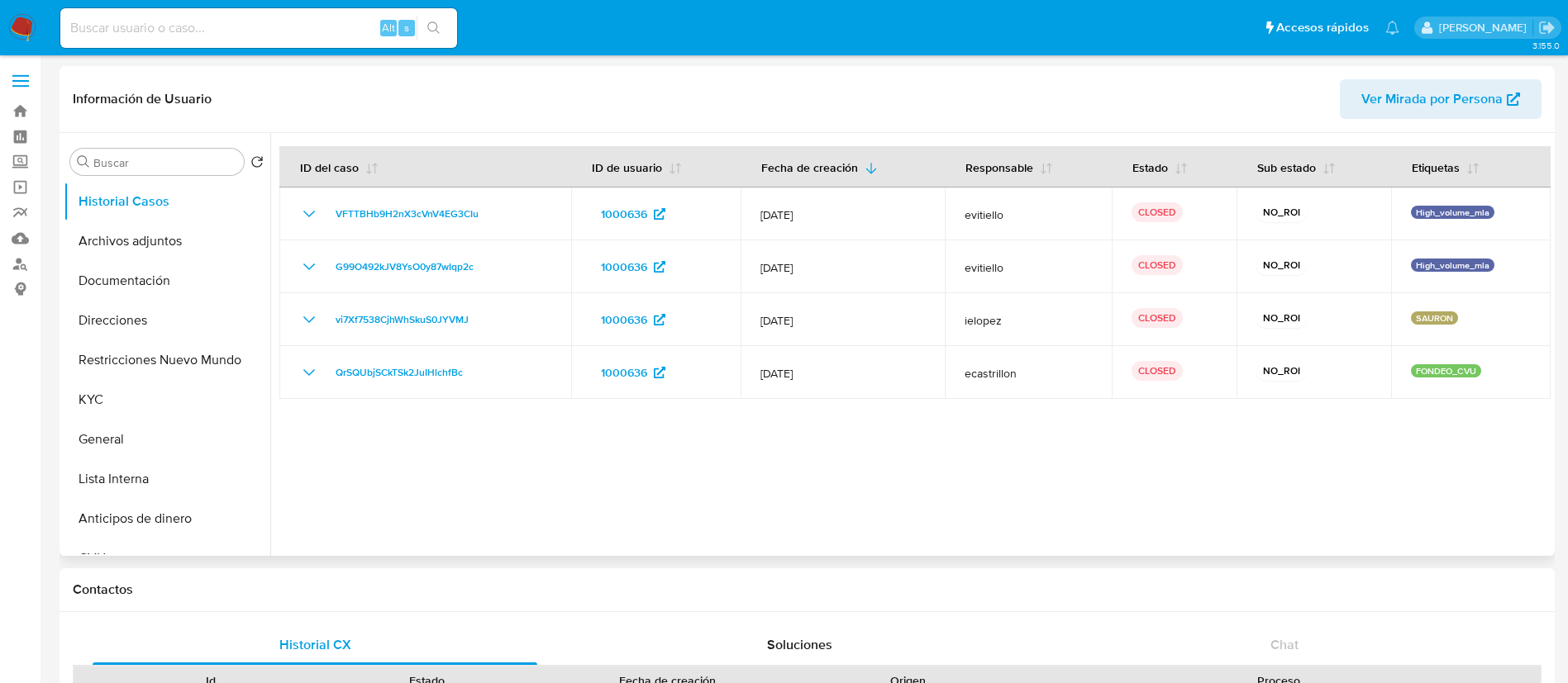
select select "10"
